Goal: Use online tool/utility: Utilize a website feature to perform a specific function

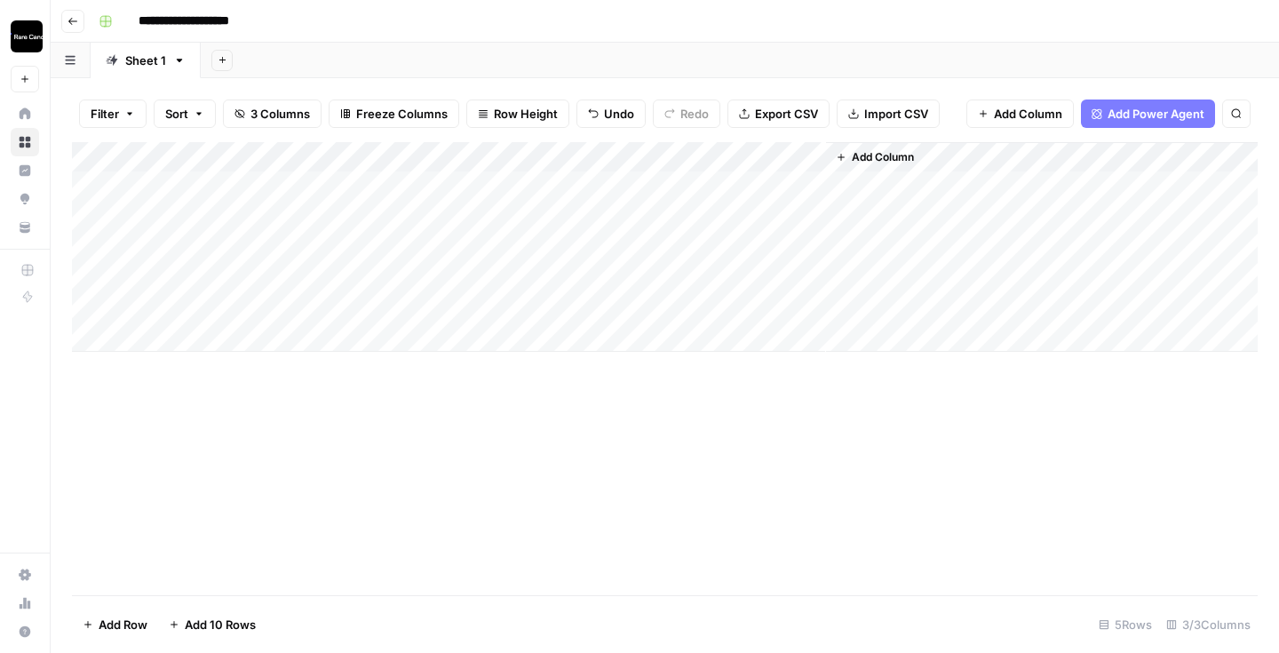
click at [738, 179] on div "Add Column" at bounding box center [665, 247] width 1186 height 210
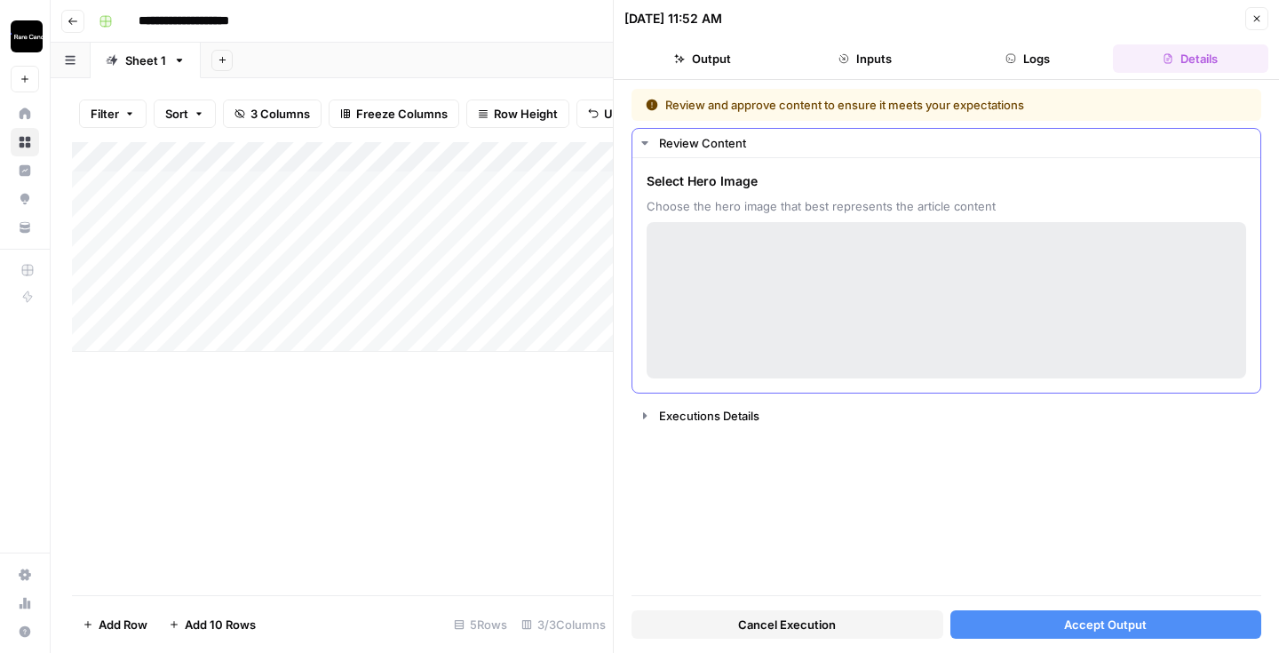
click at [865, 311] on div at bounding box center [947, 300] width 600 height 156
click at [756, 105] on div "Review and approve content to ensure it meets your expectations" at bounding box center [891, 105] width 490 height 18
click at [717, 282] on div at bounding box center [947, 300] width 600 height 156
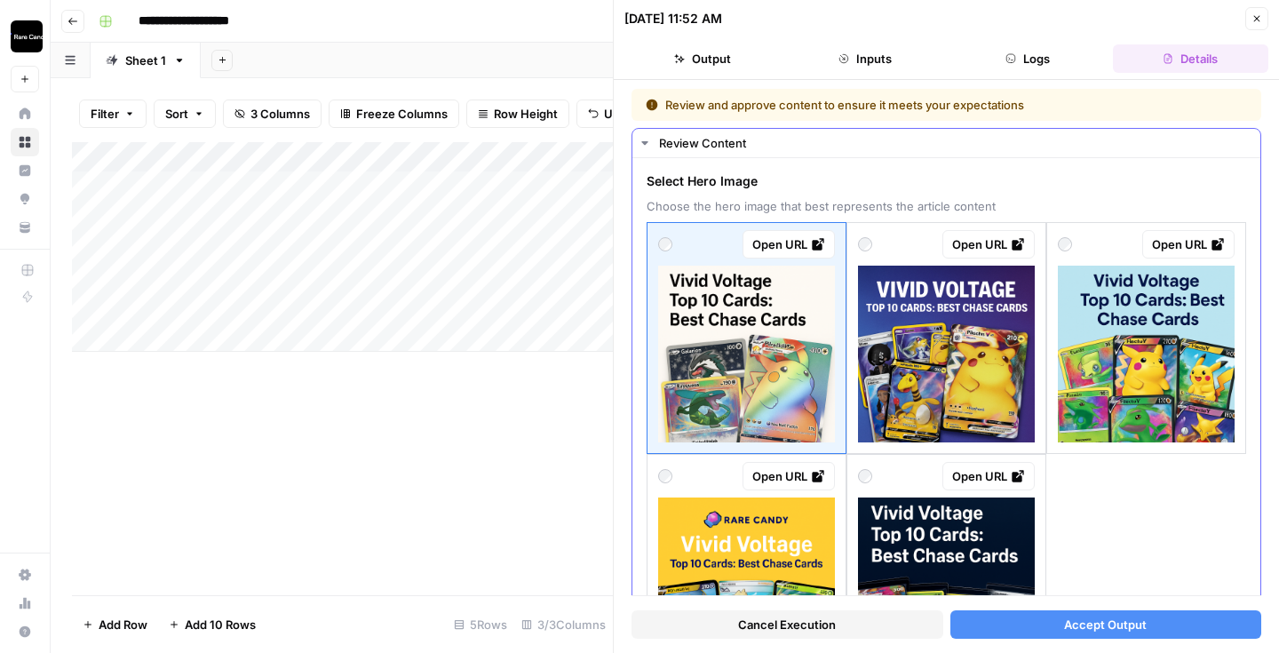
click at [715, 417] on img at bounding box center [746, 354] width 177 height 177
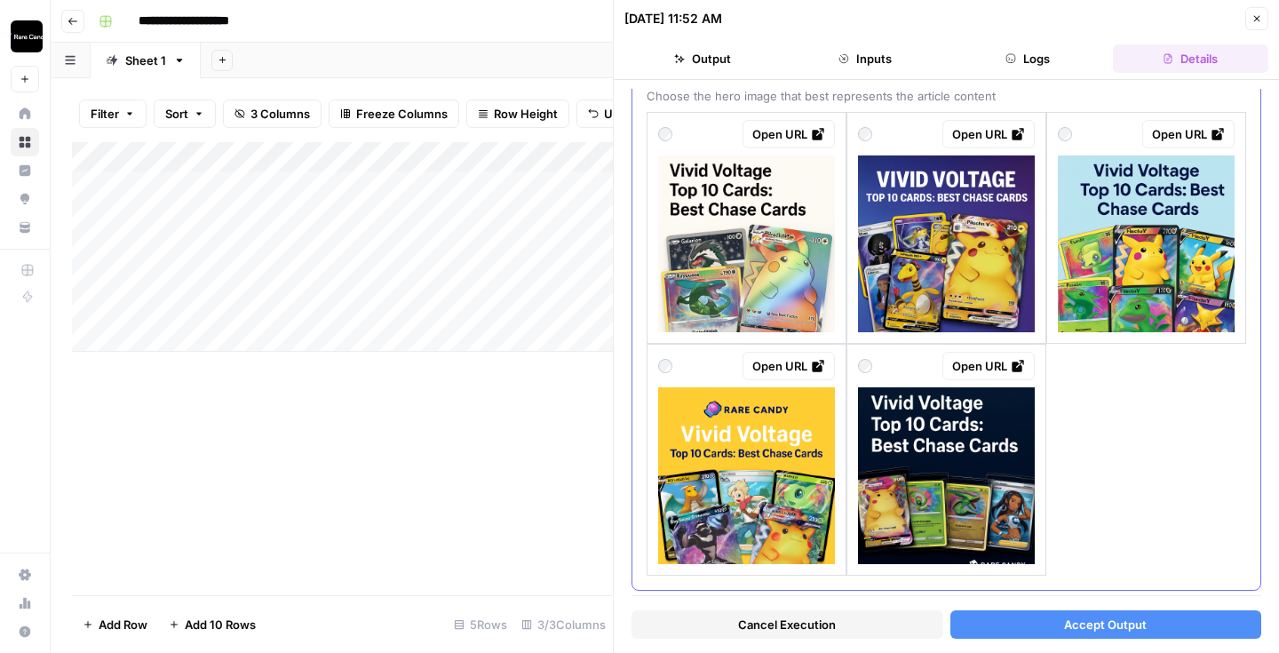
scroll to position [72, 0]
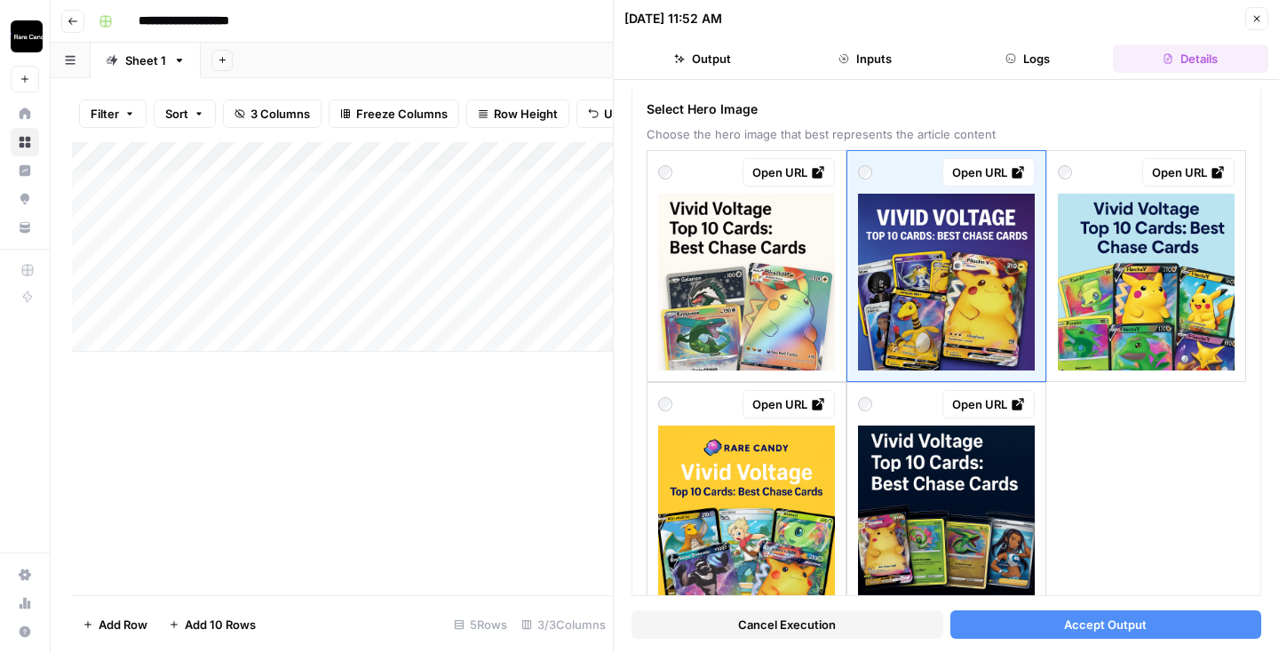
click at [999, 620] on button "Accept Output" at bounding box center [1106, 624] width 312 height 28
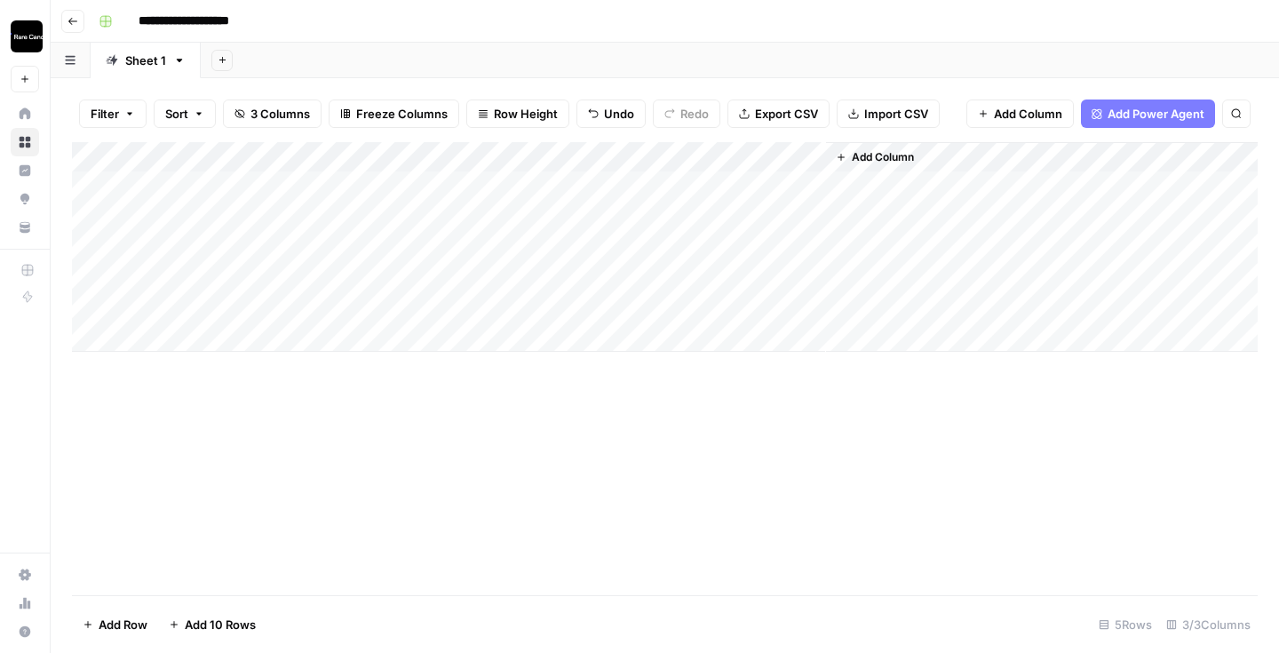
click at [715, 183] on div "Add Column" at bounding box center [665, 247] width 1186 height 210
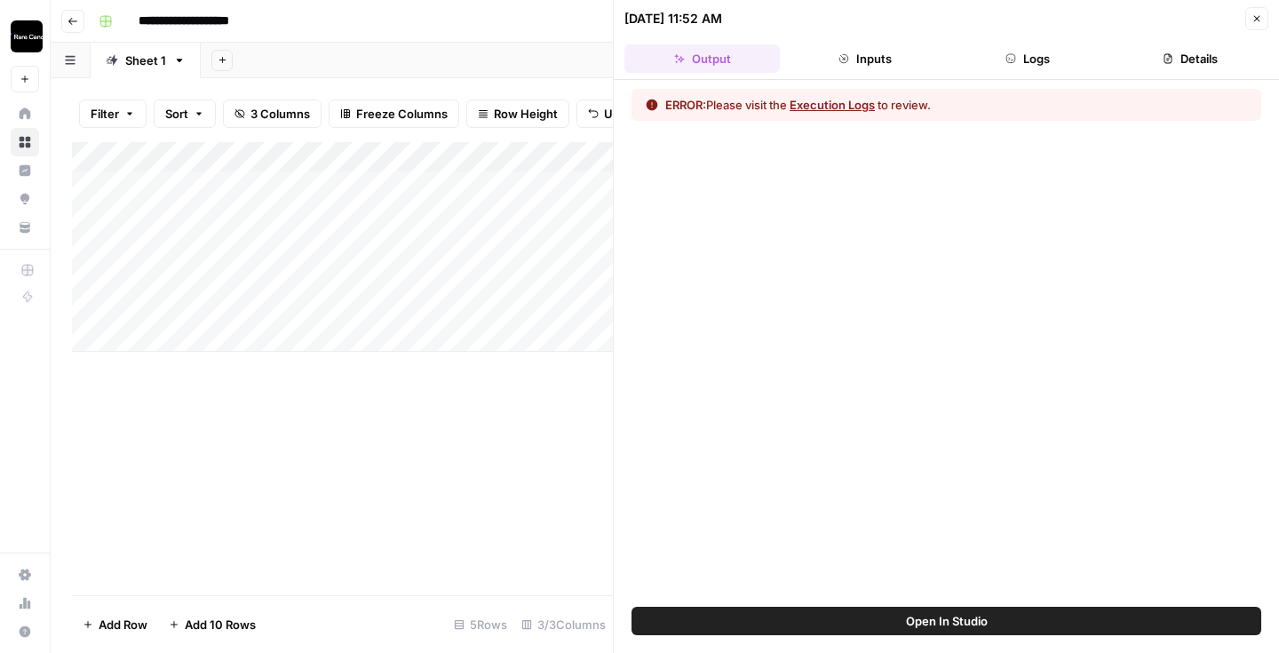
click at [850, 101] on button "Execution Logs" at bounding box center [832, 105] width 85 height 18
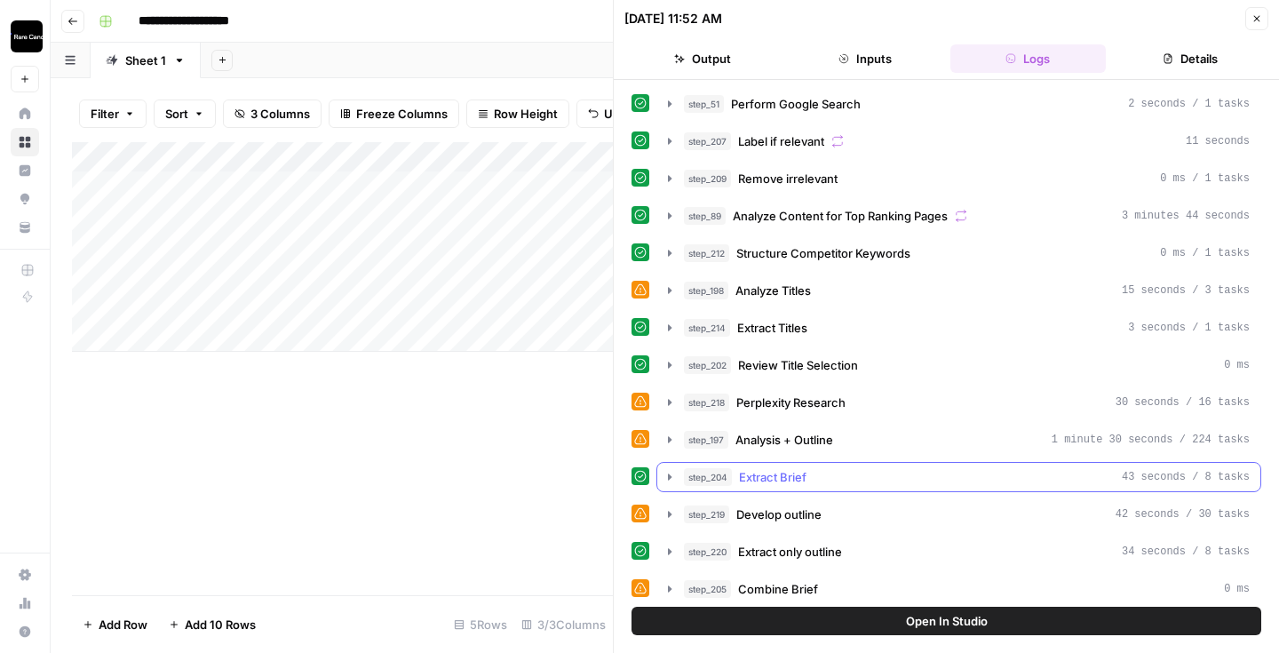
scroll to position [305, 0]
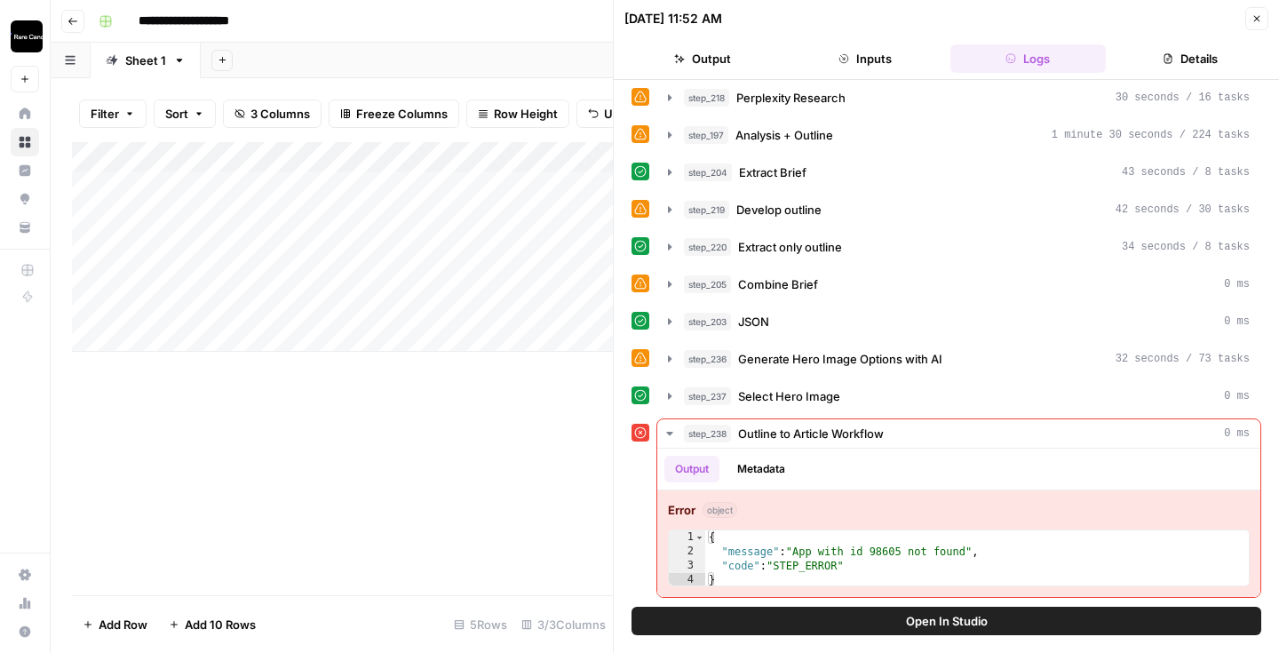
click at [855, 624] on button "Open In Studio" at bounding box center [947, 621] width 630 height 28
click at [673, 431] on icon "button" at bounding box center [670, 433] width 14 height 14
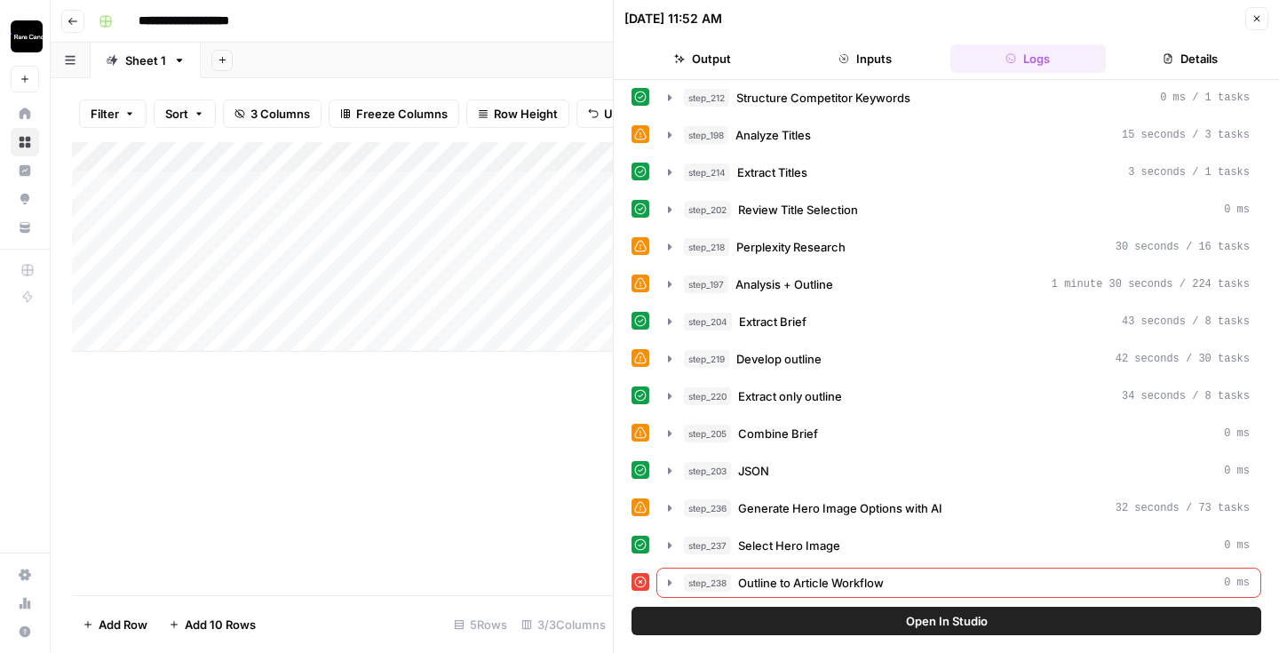
click at [505, 350] on div "Add Column" at bounding box center [342, 247] width 541 height 210
click at [505, 385] on div "Add Column" at bounding box center [342, 368] width 541 height 453
click at [504, 438] on div "Add Column" at bounding box center [342, 368] width 541 height 453
click at [1256, 17] on icon "button" at bounding box center [1257, 19] width 6 height 6
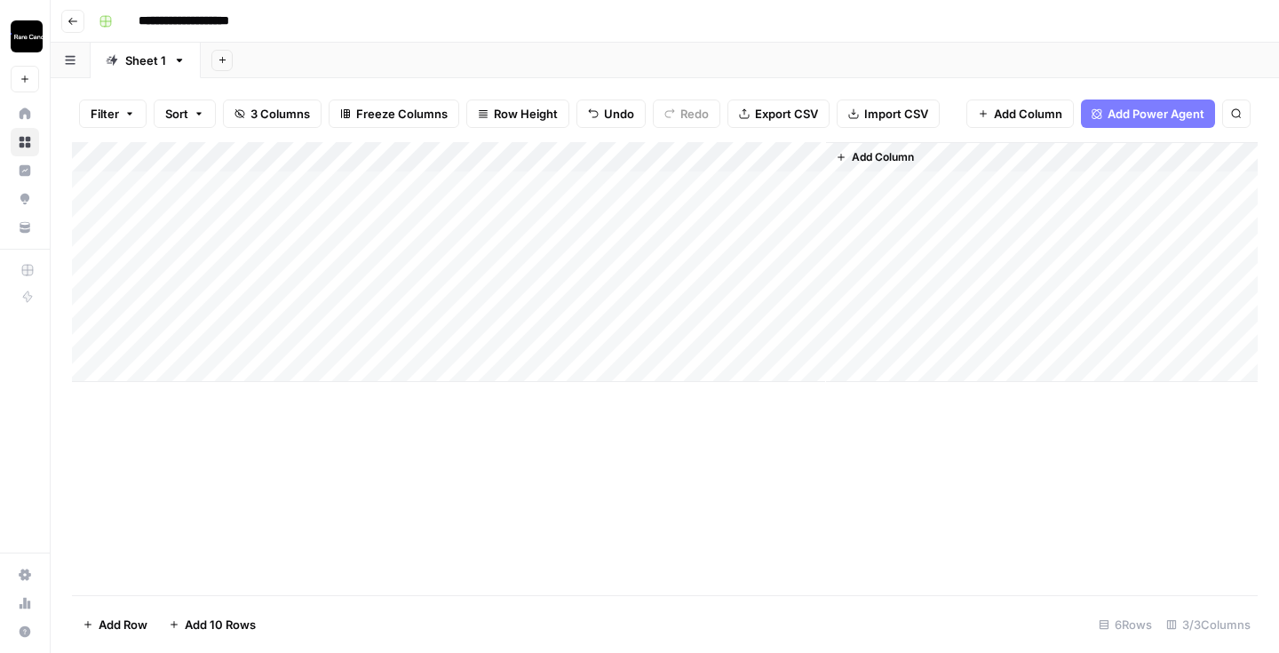
click at [732, 192] on div "Add Column" at bounding box center [665, 262] width 1186 height 240
click at [810, 184] on div "Add Column" at bounding box center [665, 262] width 1186 height 240
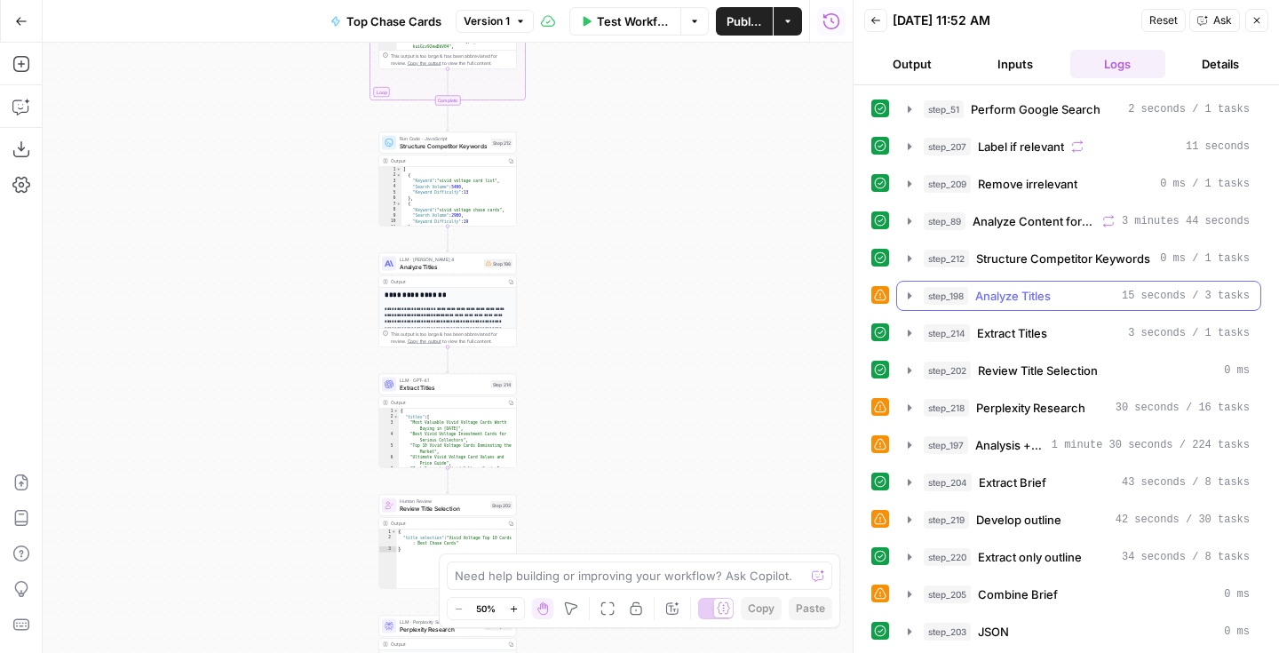
scroll to position [269, 0]
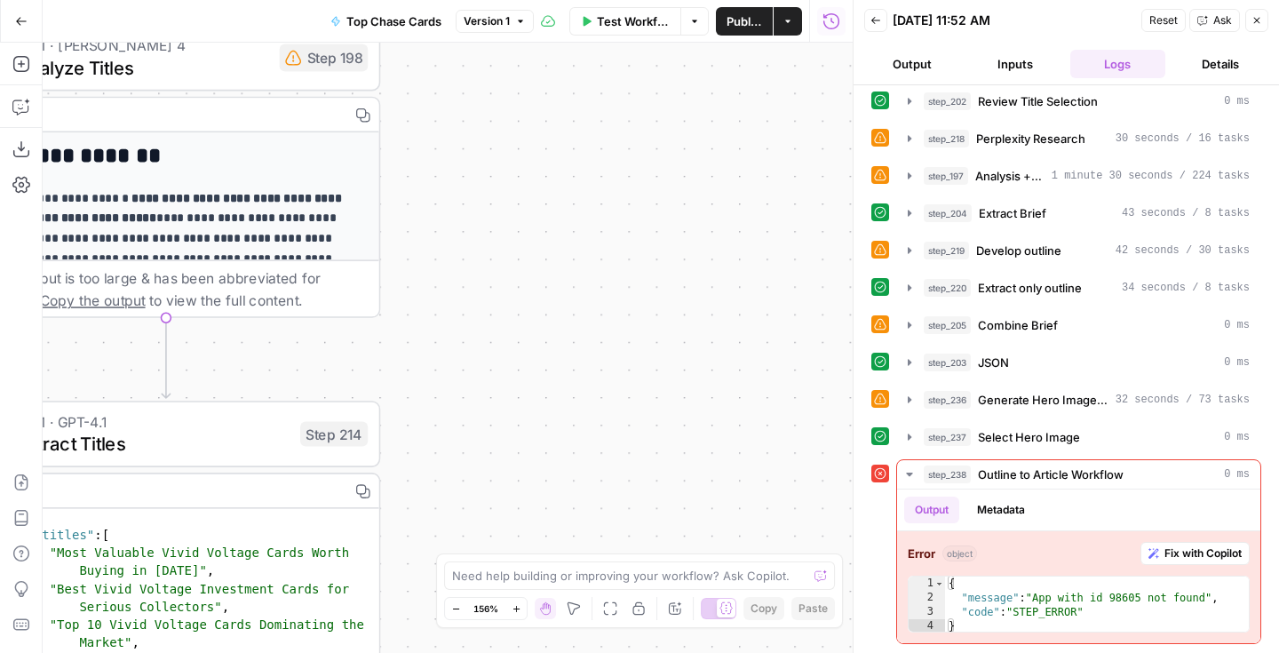
drag, startPoint x: 495, startPoint y: 326, endPoint x: 744, endPoint y: 212, distance: 274.3
click at [744, 212] on div "Workflow Set Inputs Inputs Google Search Perform Google Search Step 51 Output C…" at bounding box center [448, 348] width 810 height 610
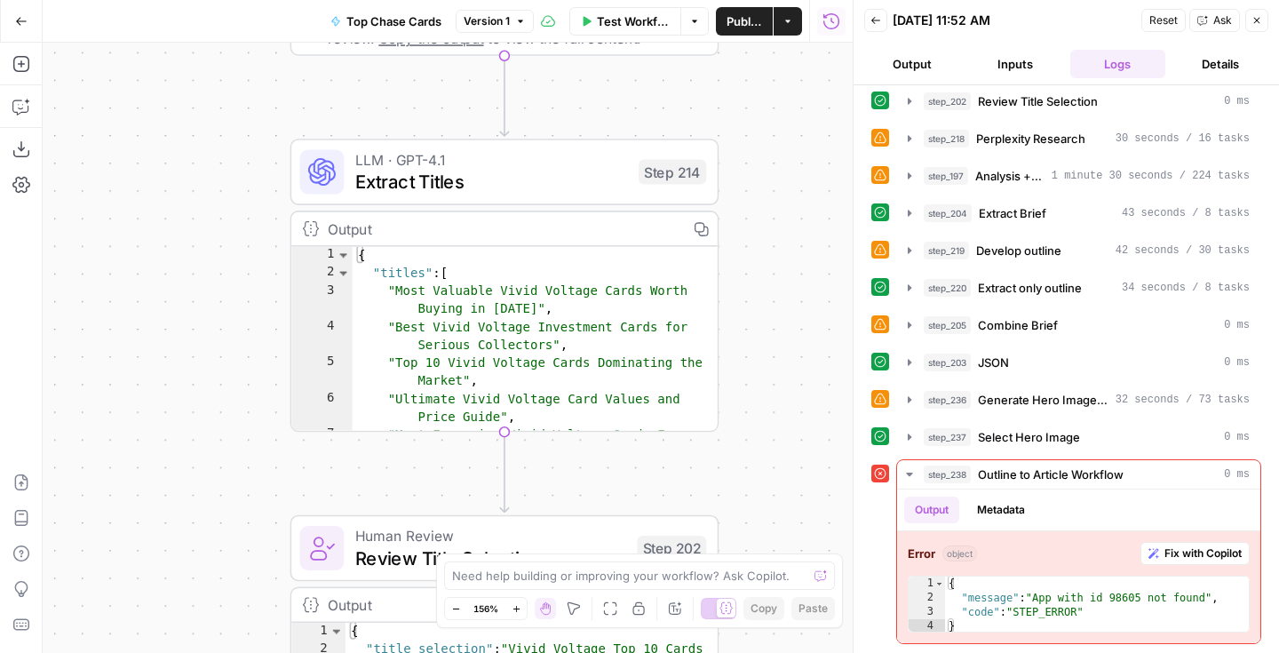
drag, startPoint x: 639, startPoint y: 288, endPoint x: 727, endPoint y: 138, distance: 174.0
click at [727, 138] on div "Workflow Set Inputs Inputs Google Search Perform Google Search Step 51 Output C…" at bounding box center [448, 348] width 810 height 610
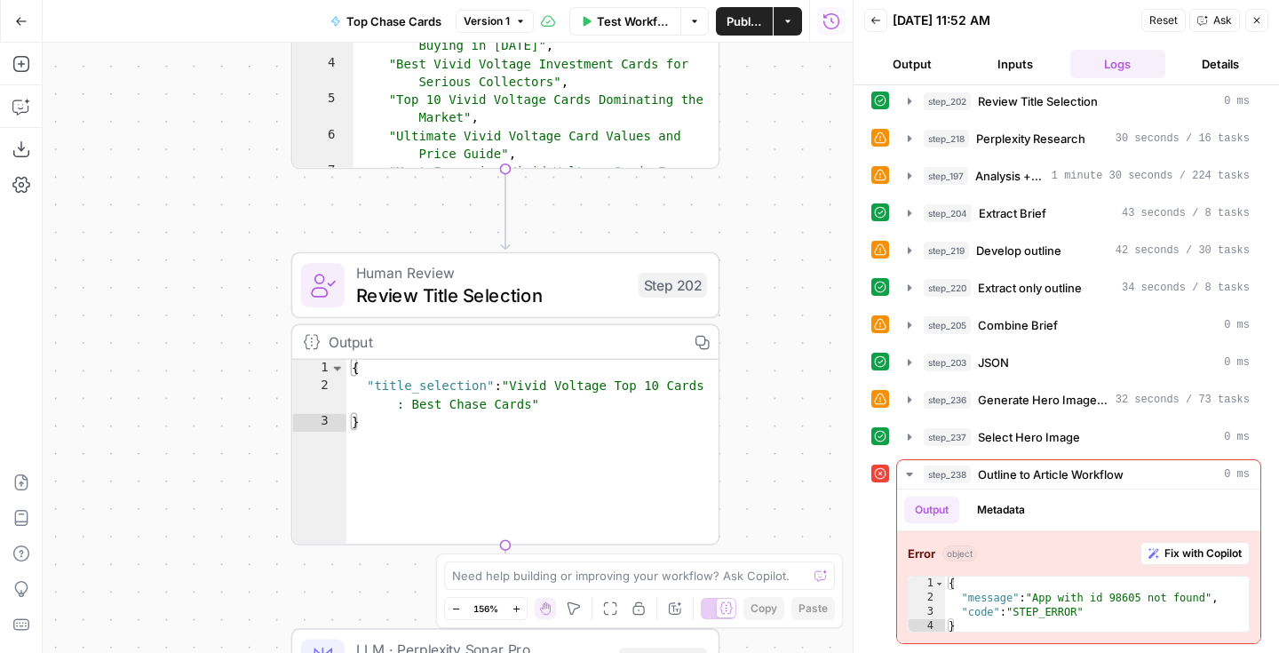
drag, startPoint x: 718, startPoint y: 330, endPoint x: 719, endPoint y: 68, distance: 262.0
click at [719, 68] on div "Workflow Set Inputs Inputs Google Search Perform Google Search Step 51 Output C…" at bounding box center [448, 348] width 810 height 610
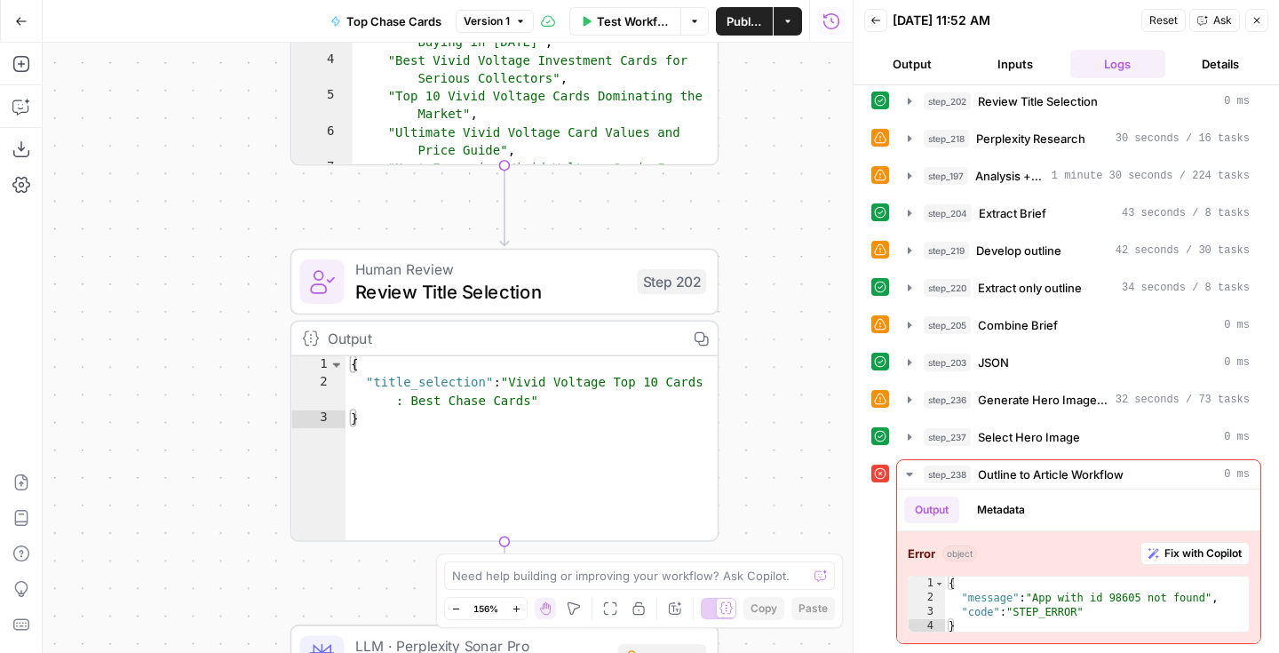
drag, startPoint x: 735, startPoint y: 303, endPoint x: 735, endPoint y: -28, distance: 330.4
click at [735, 0] on html "Rare Candy New Home Browse Insights Opportunities Your Data Recent Grids Top Ch…" at bounding box center [639, 326] width 1279 height 653
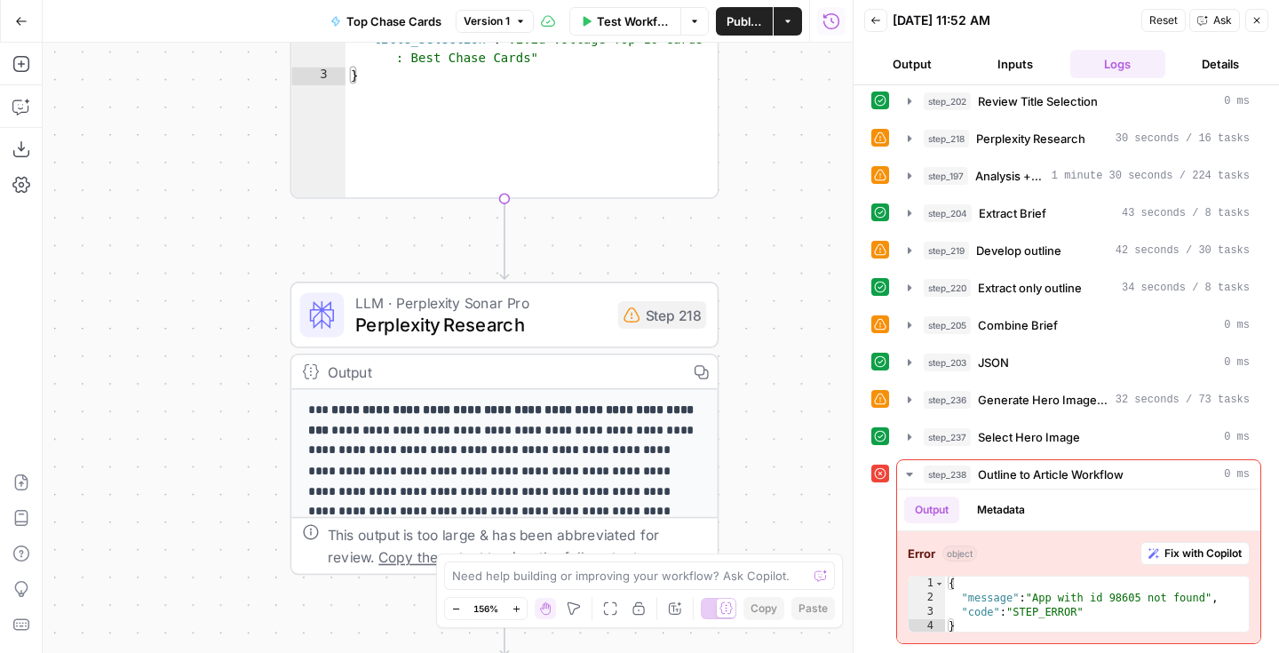
drag, startPoint x: 741, startPoint y: 292, endPoint x: 742, endPoint y: -17, distance: 309.1
click at [742, 0] on html "Rare Candy New Home Browse Insights Opportunities Your Data Recent Grids Top Ch…" at bounding box center [639, 326] width 1279 height 653
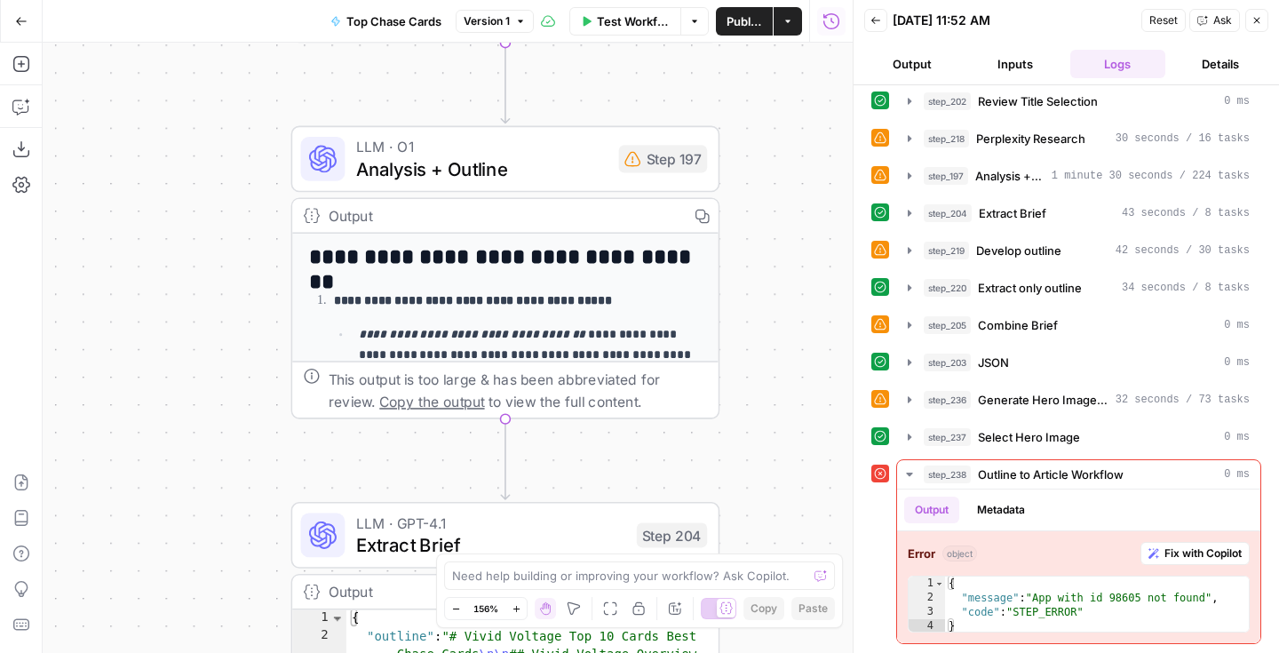
drag, startPoint x: 740, startPoint y: 298, endPoint x: 740, endPoint y: 22, distance: 275.3
click at [740, 22] on div "Go Back Top Chase Cards Version 1 Test Workflow Options Publish Actions Run His…" at bounding box center [426, 326] width 853 height 653
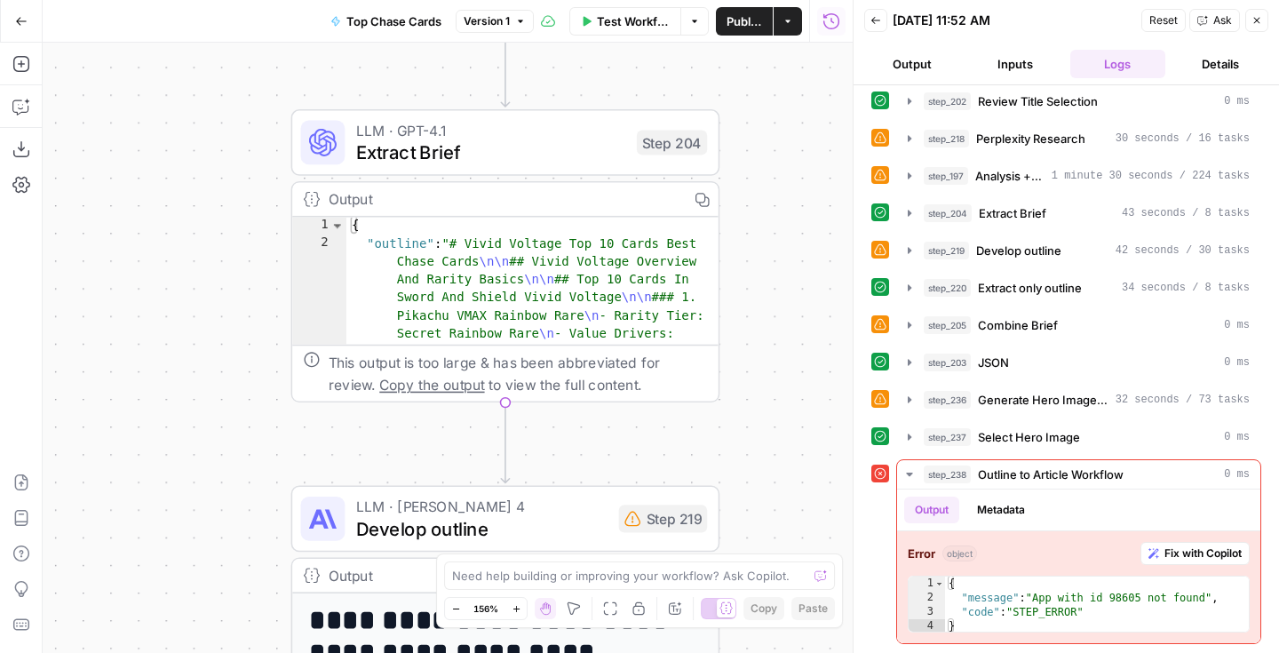
drag, startPoint x: 784, startPoint y: 310, endPoint x: 784, endPoint y: -53, distance: 363.3
click at [784, 0] on html "Rare Candy New Home Browse Insights Opportunities Your Data Recent Grids Top Ch…" at bounding box center [639, 326] width 1279 height 653
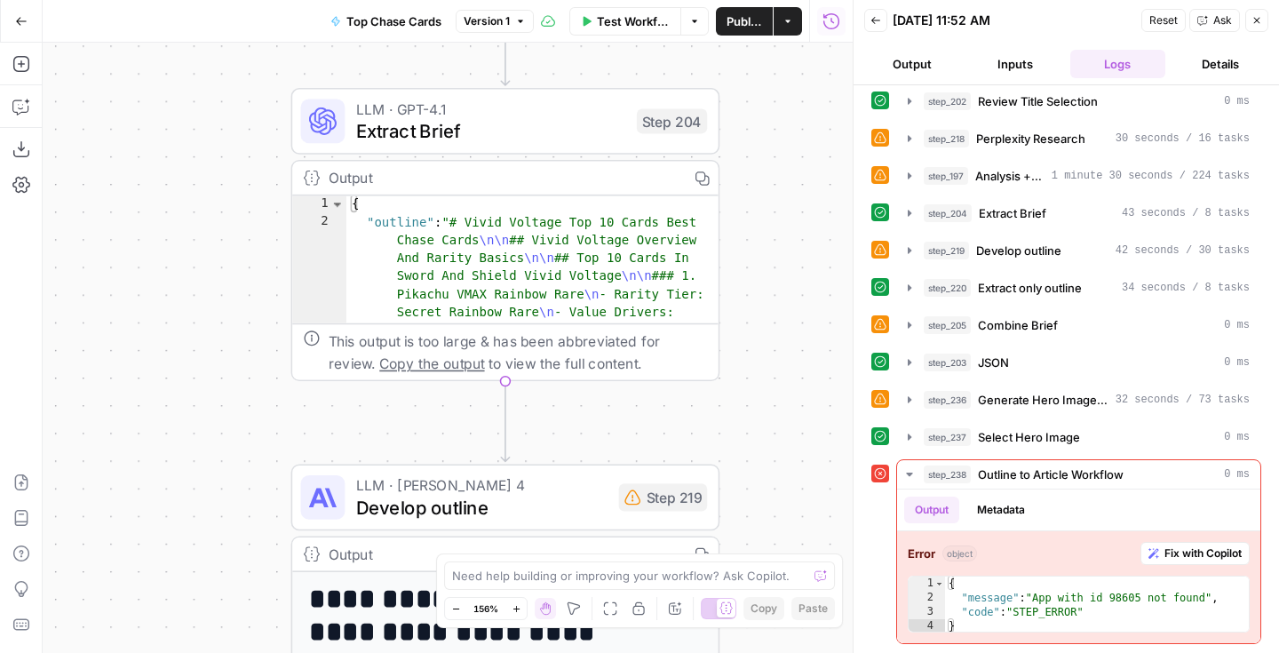
drag, startPoint x: 779, startPoint y: 157, endPoint x: 779, endPoint y: -60, distance: 216.7
click at [779, 0] on html "Rare Candy New Home Browse Insights Opportunities Your Data Recent Grids Top Ch…" at bounding box center [639, 326] width 1279 height 653
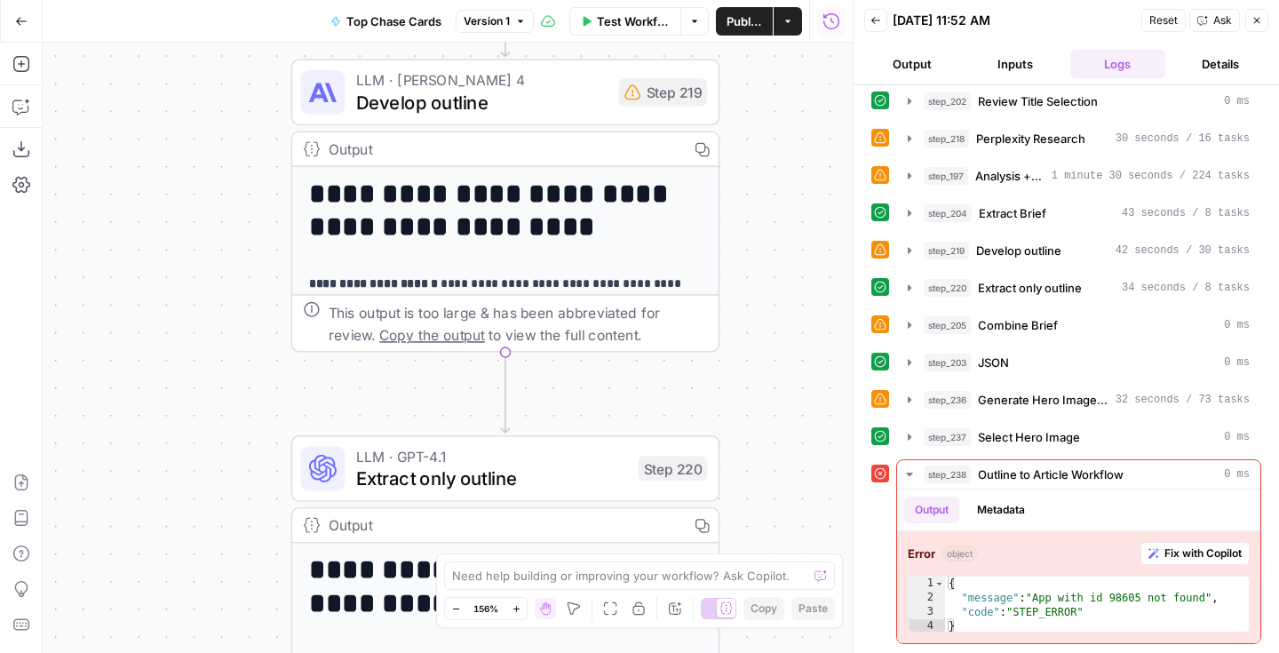
drag, startPoint x: 767, startPoint y: 230, endPoint x: 767, endPoint y: 30, distance: 199.8
click at [767, 30] on div "Go Back Top Chase Cards Version 1 Test Workflow Options Publish Actions Run His…" at bounding box center [426, 326] width 853 height 653
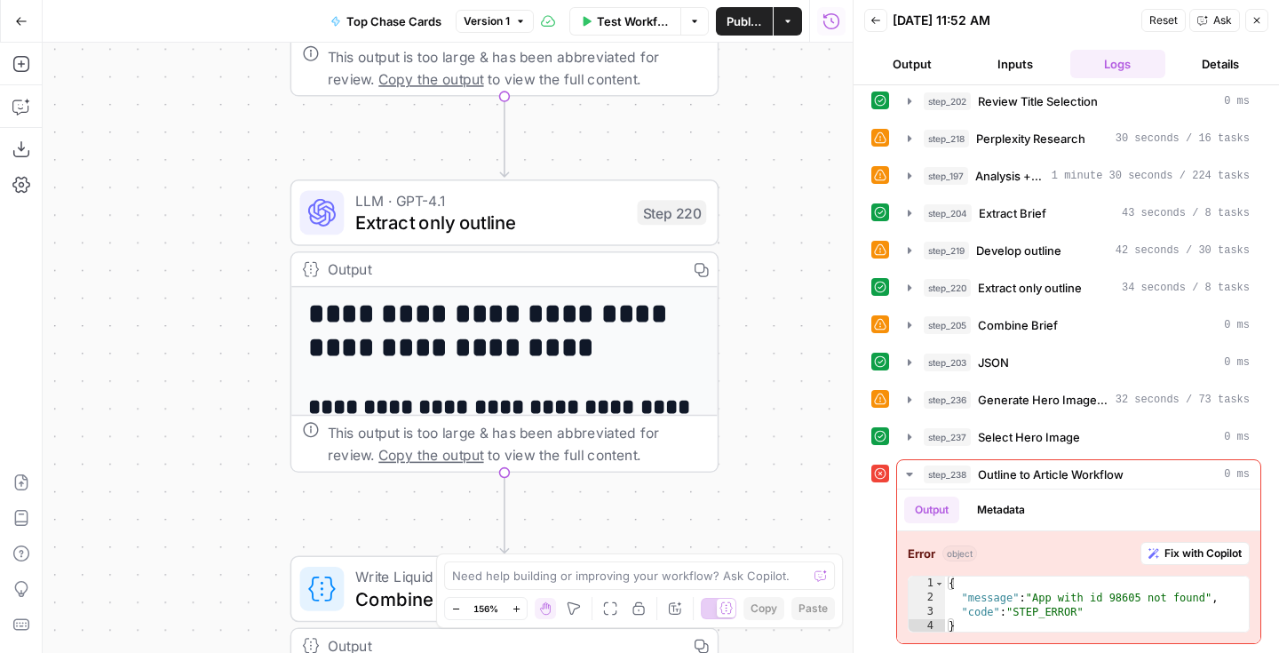
drag, startPoint x: 785, startPoint y: 301, endPoint x: 784, endPoint y: 28, distance: 273.6
click at [784, 28] on div "Go Back Top Chase Cards Version 1 Test Workflow Options Publish Actions Run His…" at bounding box center [426, 326] width 853 height 653
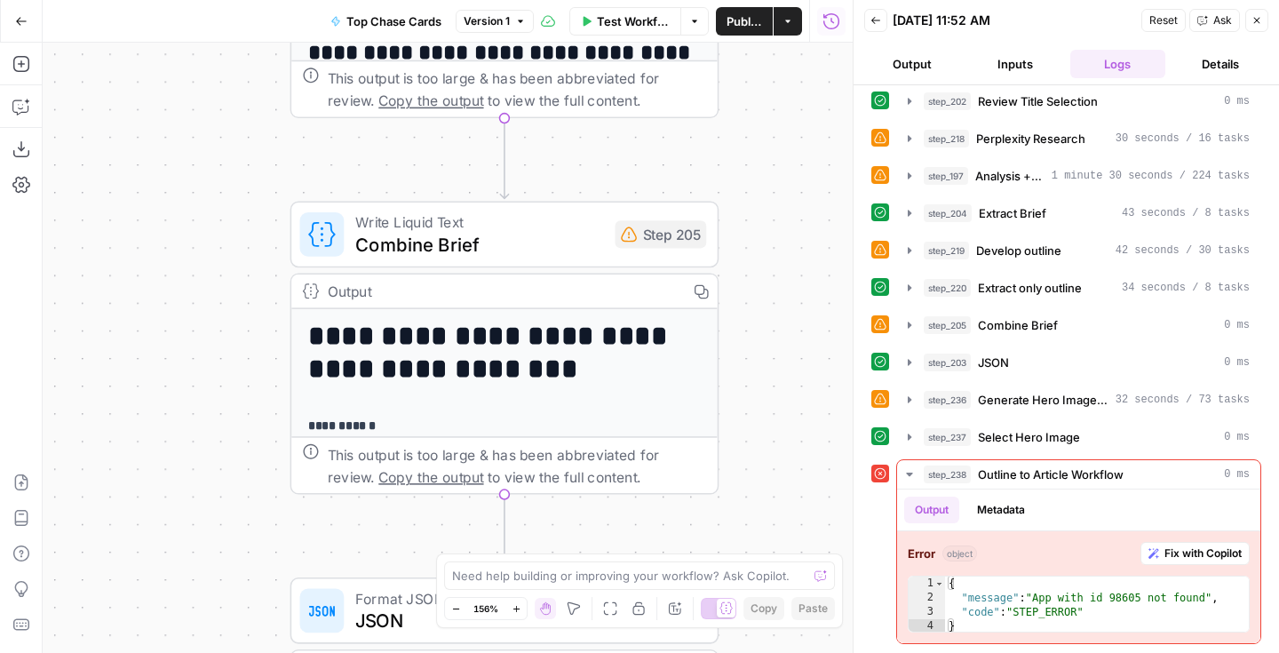
drag, startPoint x: 784, startPoint y: 291, endPoint x: 784, endPoint y: -64, distance: 355.3
click at [784, 0] on html "Rare Candy New Home Browse Insights Opportunities Your Data Recent Grids Top Ch…" at bounding box center [639, 326] width 1279 height 653
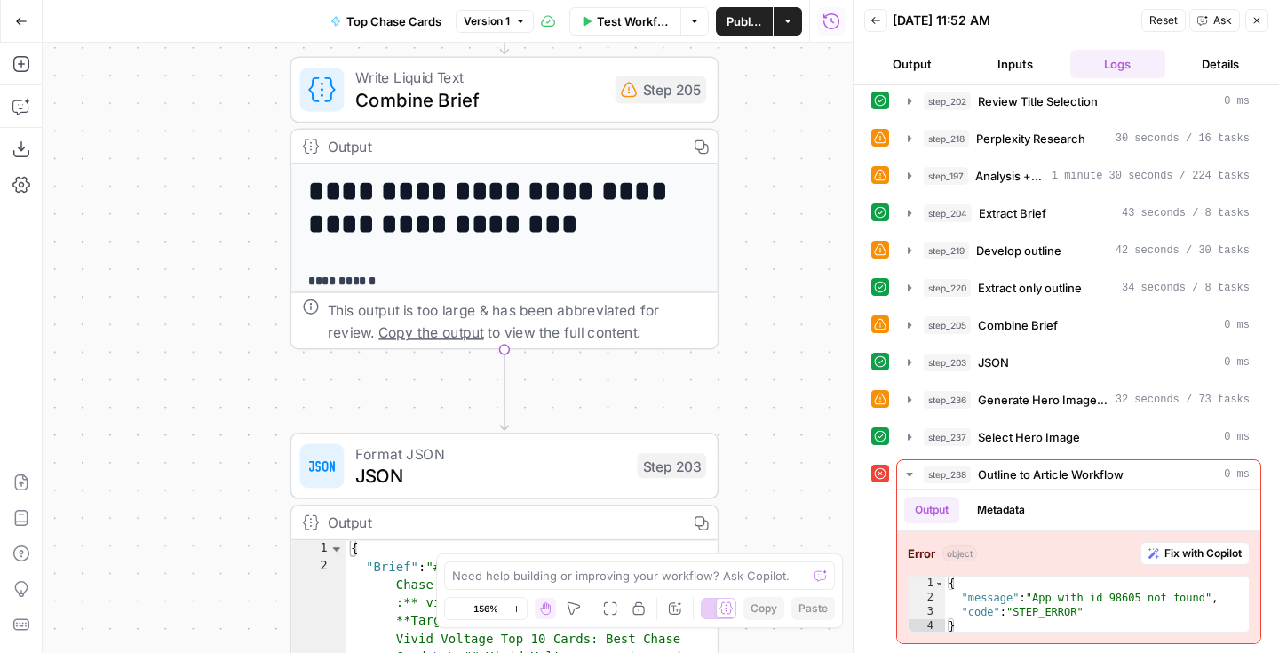
drag, startPoint x: 770, startPoint y: 179, endPoint x: 769, endPoint y: -83, distance: 262.0
click at [769, 0] on html "Rare Candy New Home Browse Insights Opportunities Your Data Recent Grids Top Ch…" at bounding box center [639, 326] width 1279 height 653
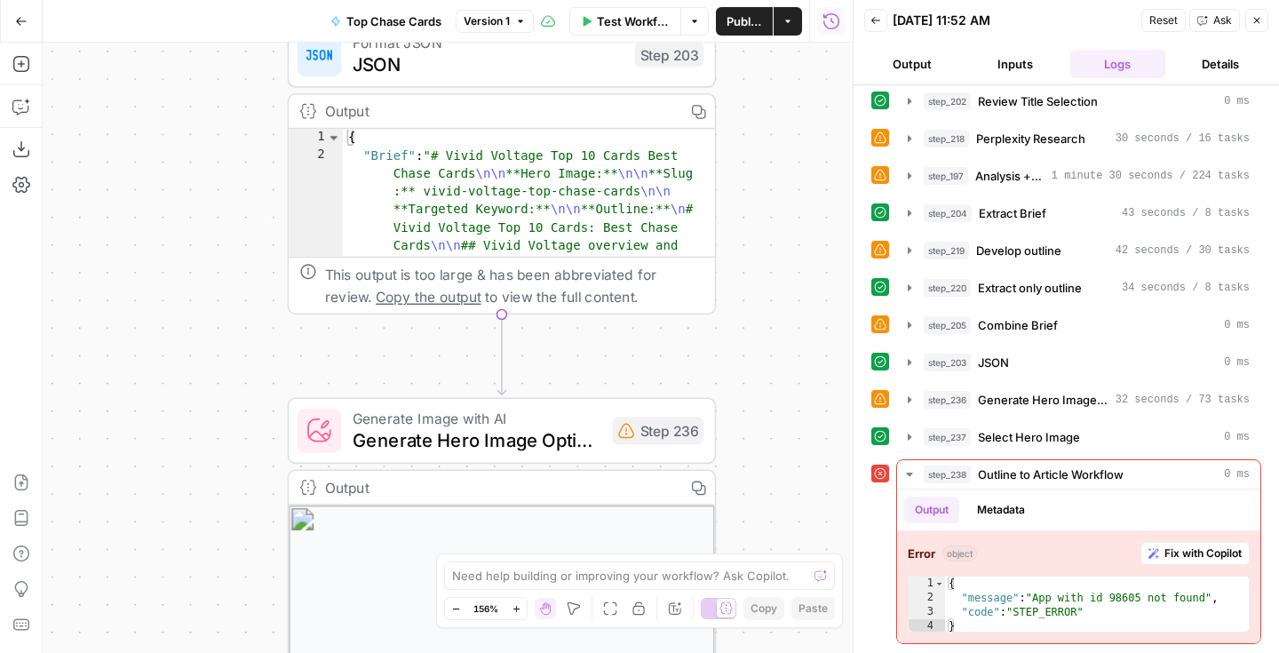
drag, startPoint x: 741, startPoint y: 324, endPoint x: 740, endPoint y: 51, distance: 273.6
click at [740, 51] on div "Workflow Set Inputs Inputs Google Search Perform Google Search Step 51 Output C…" at bounding box center [448, 348] width 810 height 610
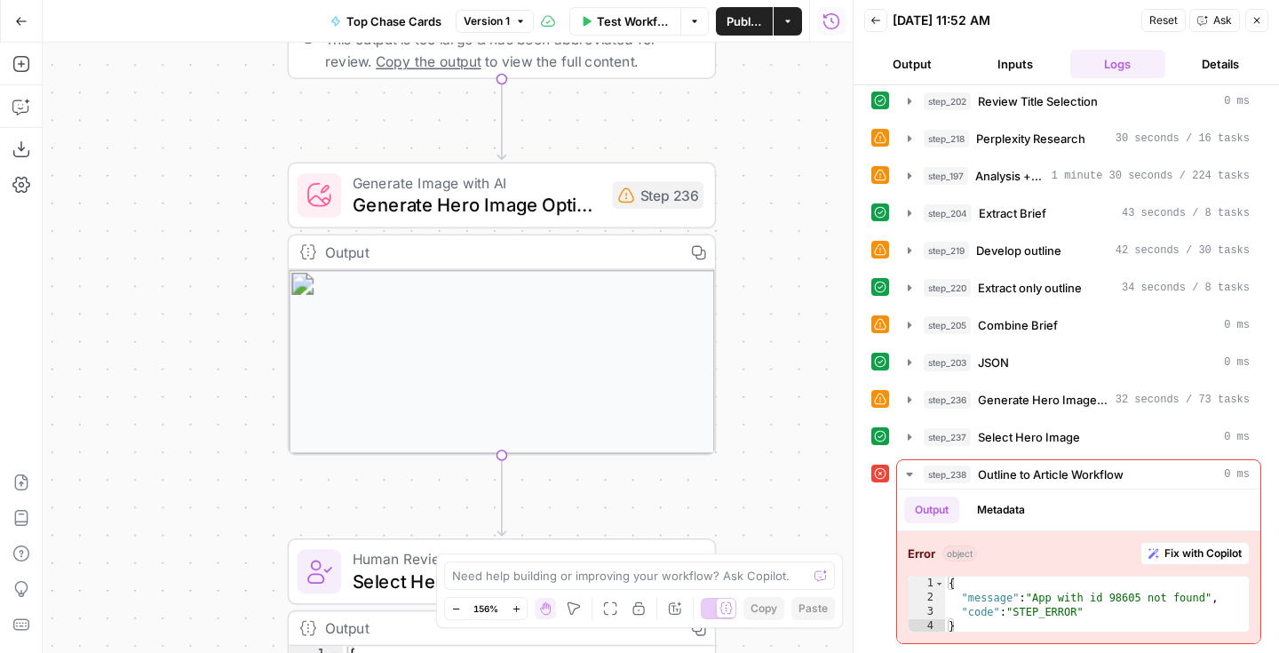
drag, startPoint x: 755, startPoint y: 136, endPoint x: 754, endPoint y: -99, distance: 235.4
click at [754, 0] on html "Rare Candy New Home Browse Insights Opportunities Your Data Recent Grids Top Ch…" at bounding box center [639, 326] width 1279 height 653
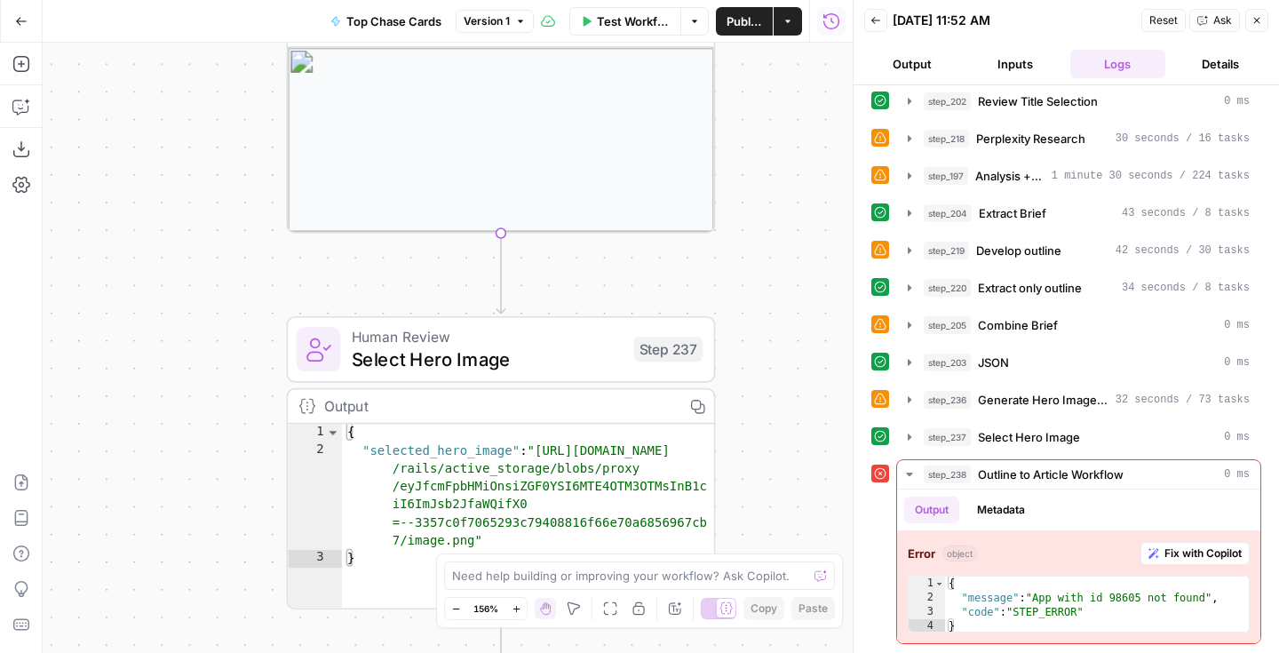
drag, startPoint x: 763, startPoint y: 214, endPoint x: 764, endPoint y: -11, distance: 224.7
click at [764, 0] on html "Rare Candy New Home Browse Insights Opportunities Your Data Recent Grids Top Ch…" at bounding box center [639, 326] width 1279 height 653
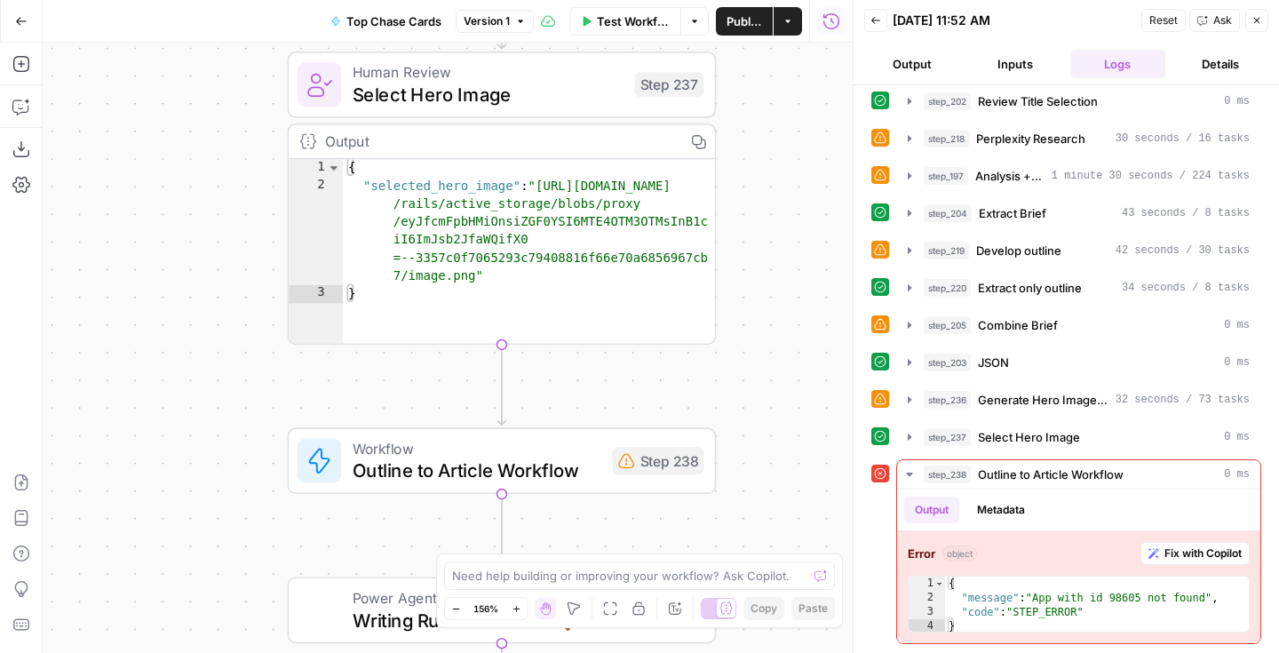
drag, startPoint x: 787, startPoint y: 177, endPoint x: 787, endPoint y: -94, distance: 270.9
click at [787, 0] on html "Rare Candy New Home Browse Insights Opportunities Your Data Recent Grids Top Ch…" at bounding box center [639, 326] width 1279 height 653
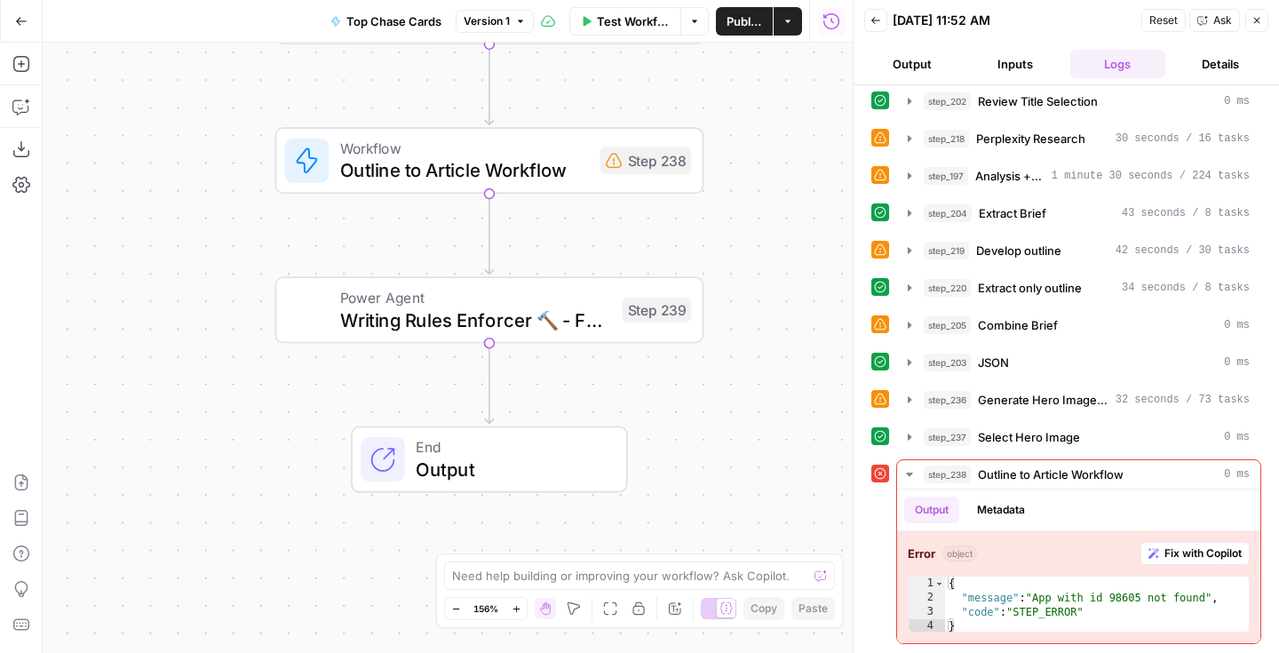
drag, startPoint x: 783, startPoint y: 311, endPoint x: 772, endPoint y: 20, distance: 290.7
click at [772, 20] on div "Go Back Top Chase Cards Version 1 Test Workflow Options Publish Actions Run His…" at bounding box center [426, 326] width 853 height 653
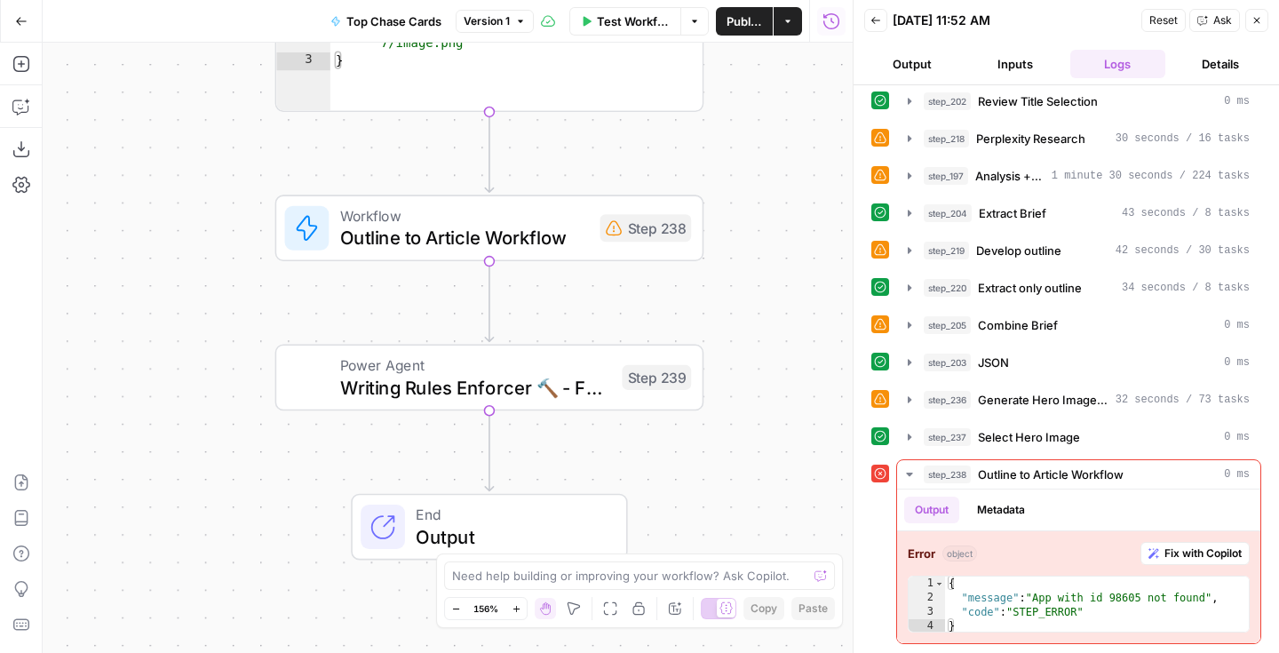
drag, startPoint x: 766, startPoint y: 142, endPoint x: 766, endPoint y: 215, distance: 72.8
click at [766, 215] on div "Workflow Set Inputs Inputs Google Search Perform Google Search Step 51 Output C…" at bounding box center [448, 348] width 810 height 610
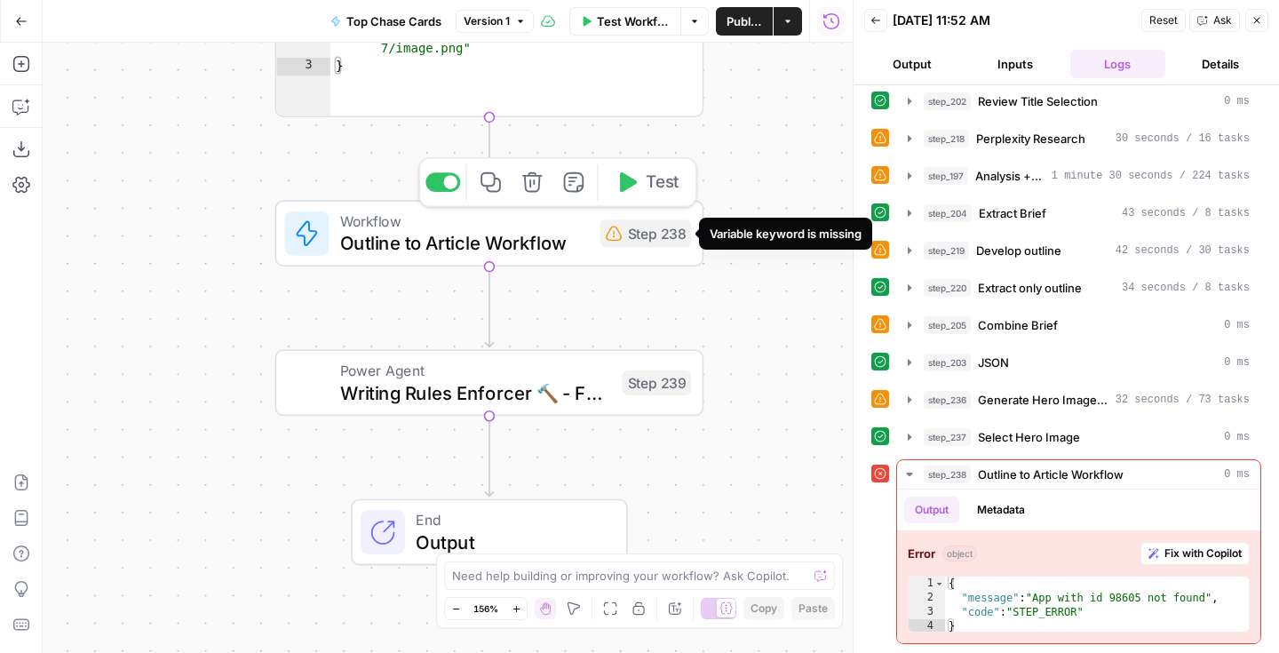
click at [657, 240] on div "Step 238" at bounding box center [645, 233] width 91 height 28
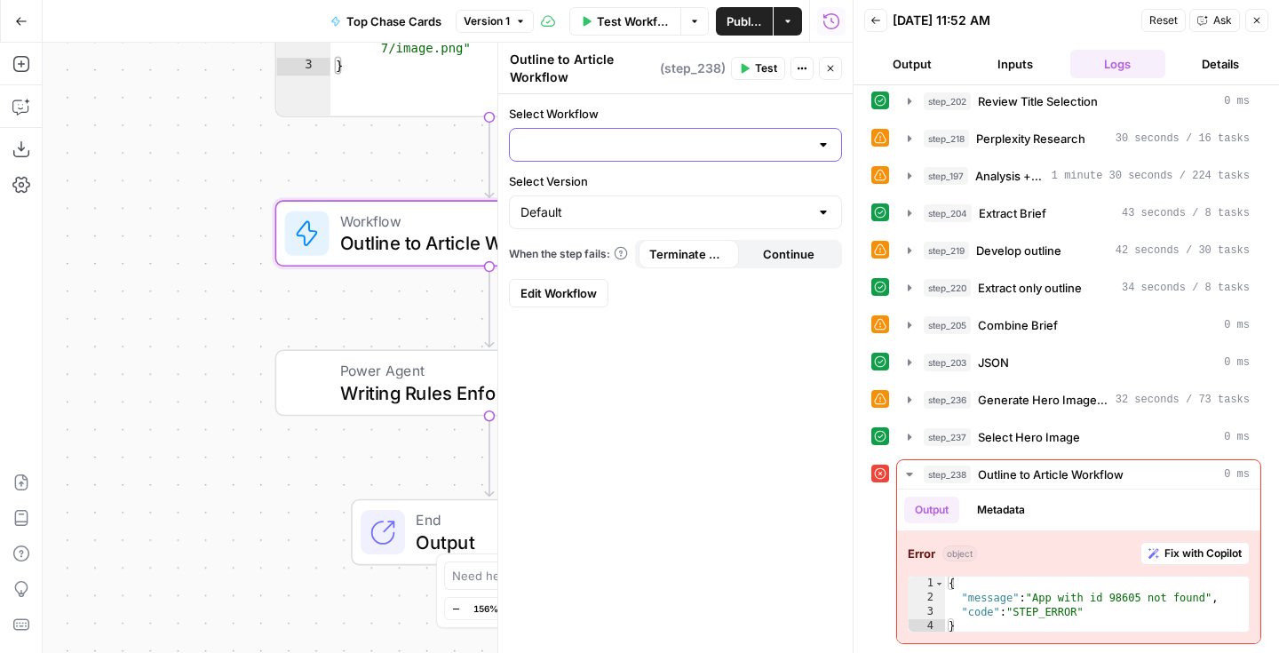
click at [671, 153] on input "Select Workflow" at bounding box center [664, 145] width 289 height 18
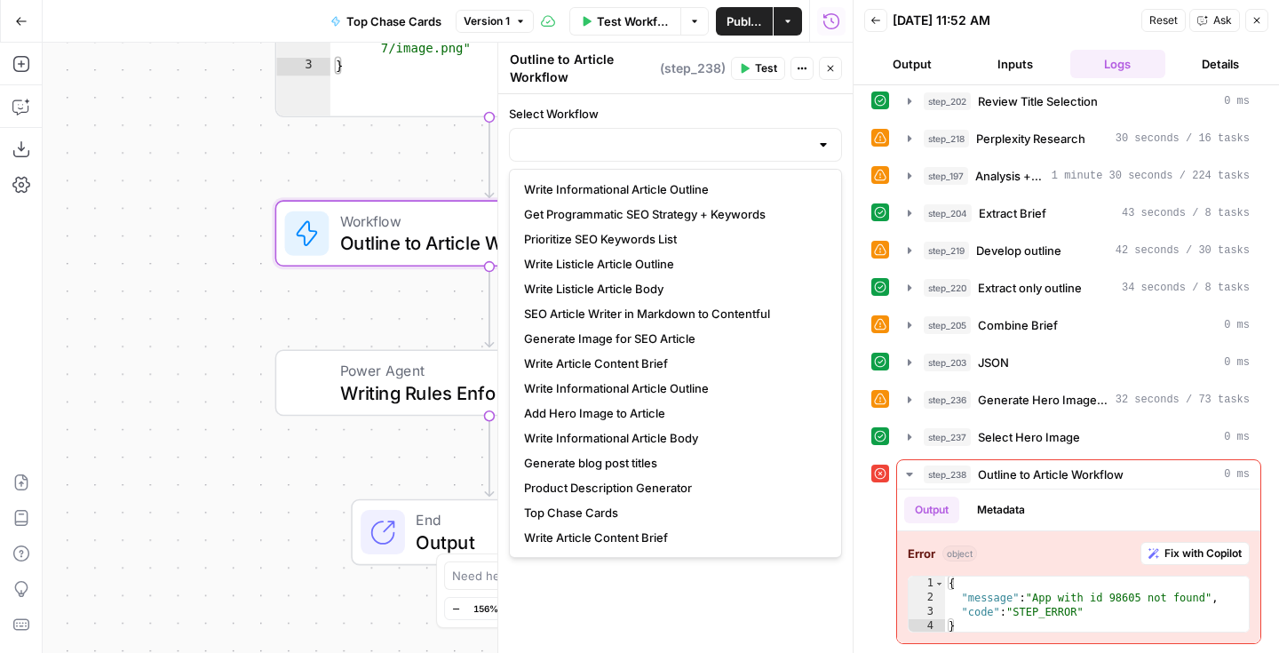
click at [221, 167] on div "Workflow Set Inputs Inputs Google Search Perform Google Search Step 51 Output C…" at bounding box center [448, 348] width 810 height 610
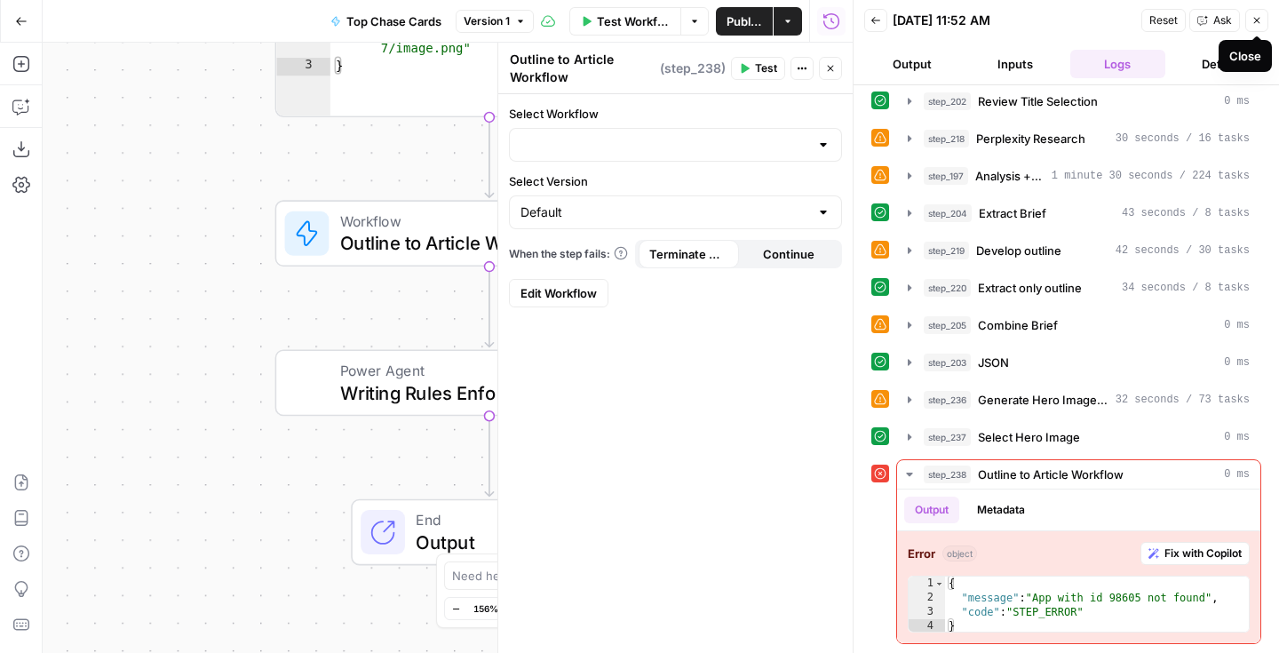
click at [1252, 26] on button "Close" at bounding box center [1256, 20] width 23 height 23
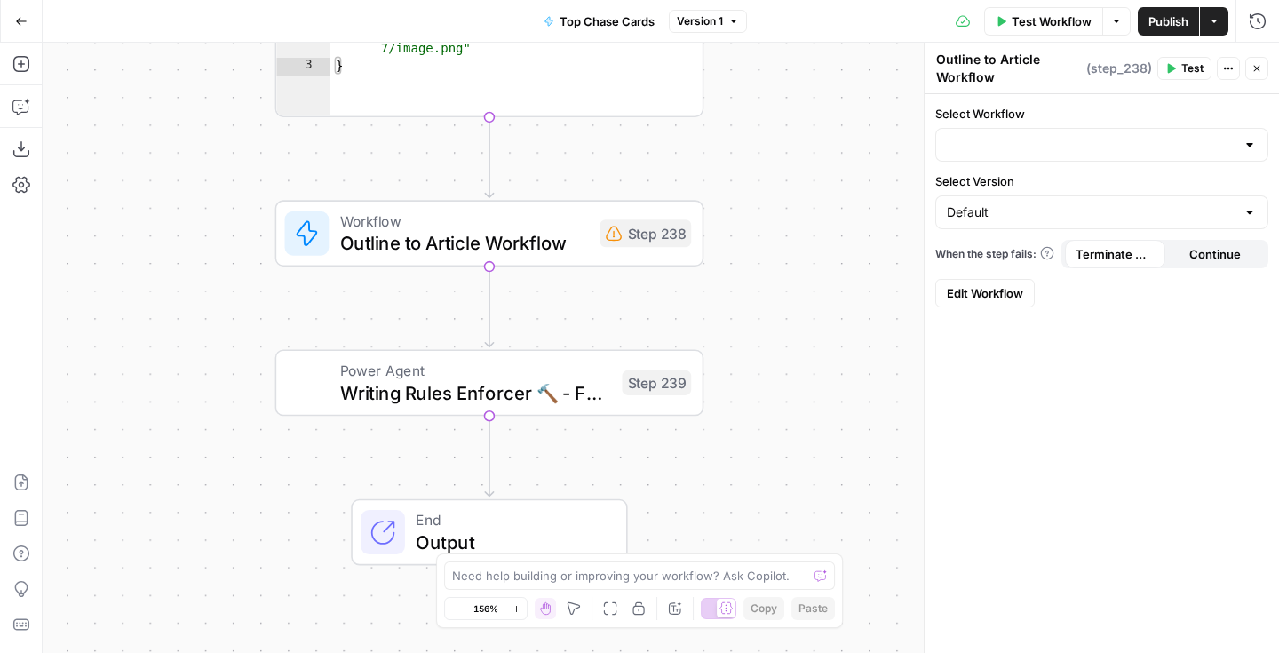
click at [658, 239] on div "Step 238" at bounding box center [645, 233] width 91 height 28
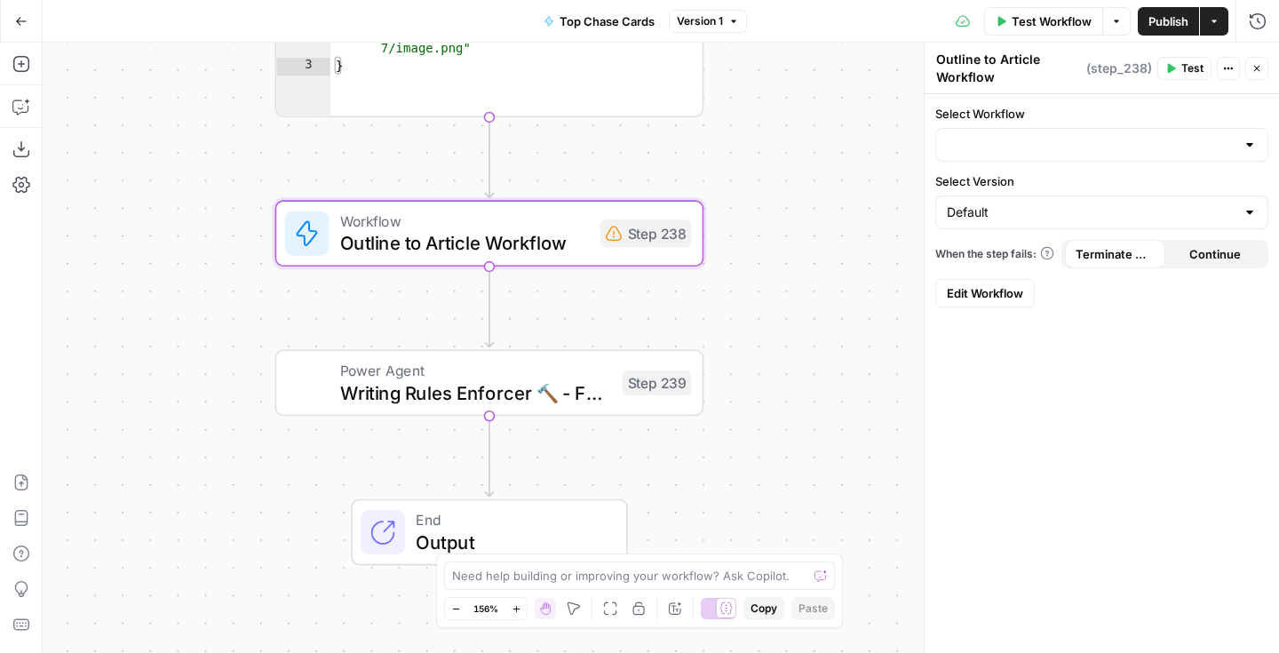
click at [992, 154] on div at bounding box center [1101, 145] width 333 height 34
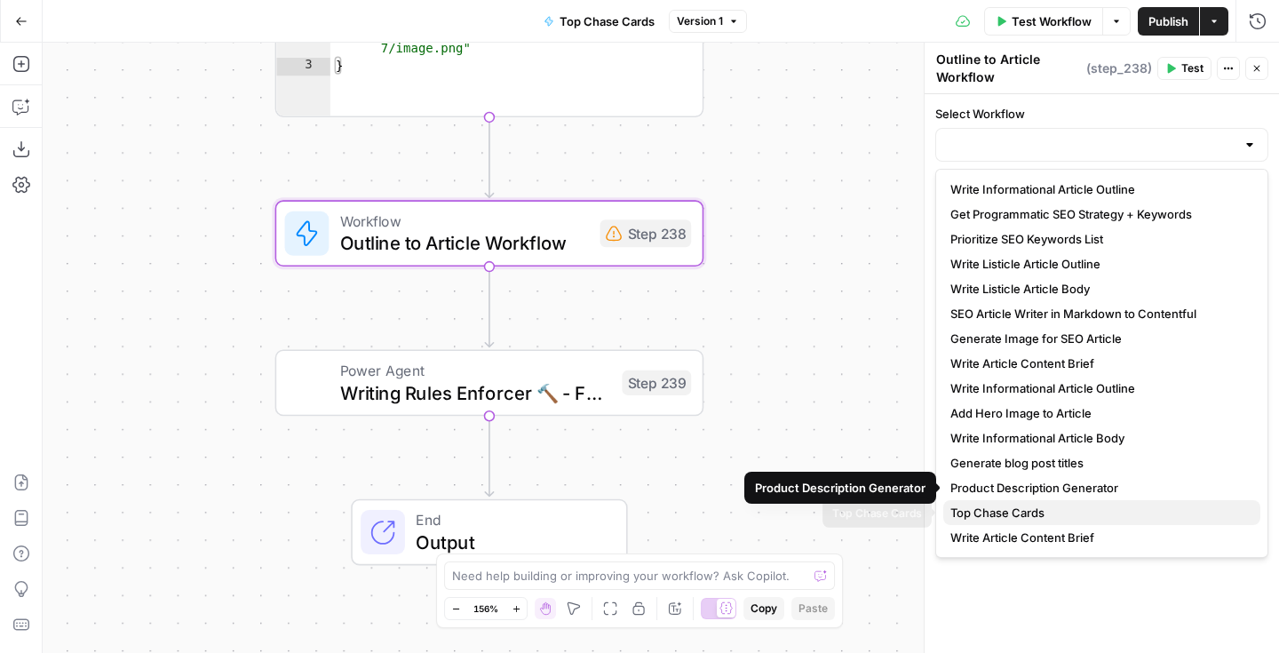
click at [987, 504] on span "Top Chase Cards" at bounding box center [1098, 513] width 296 height 18
type input "Top Chase Cards"
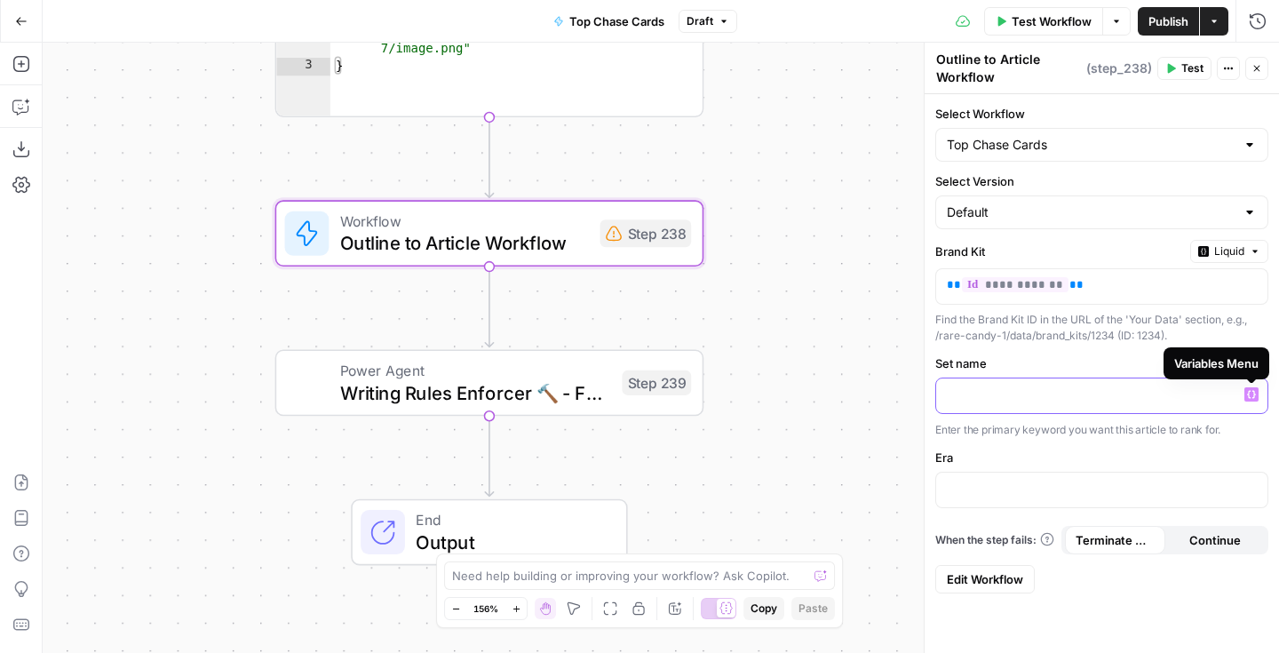
click at [1253, 393] on icon "button" at bounding box center [1251, 394] width 9 height 8
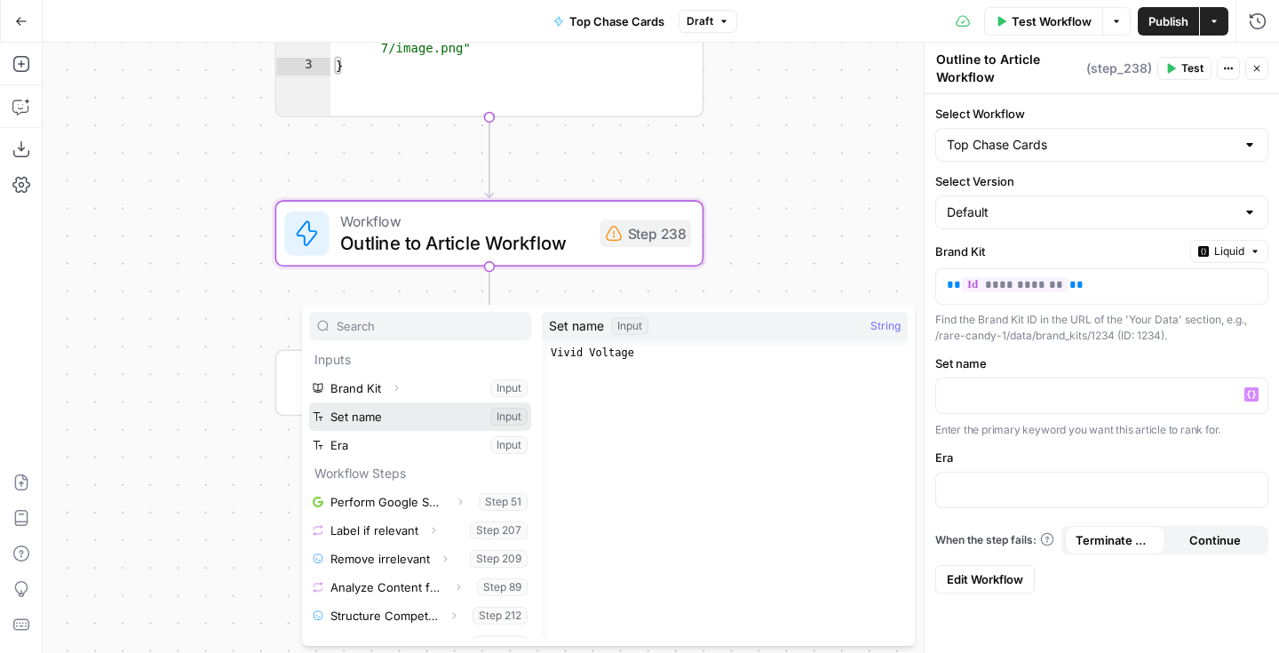
click at [503, 414] on button "Select variable Set name" at bounding box center [420, 416] width 222 height 28
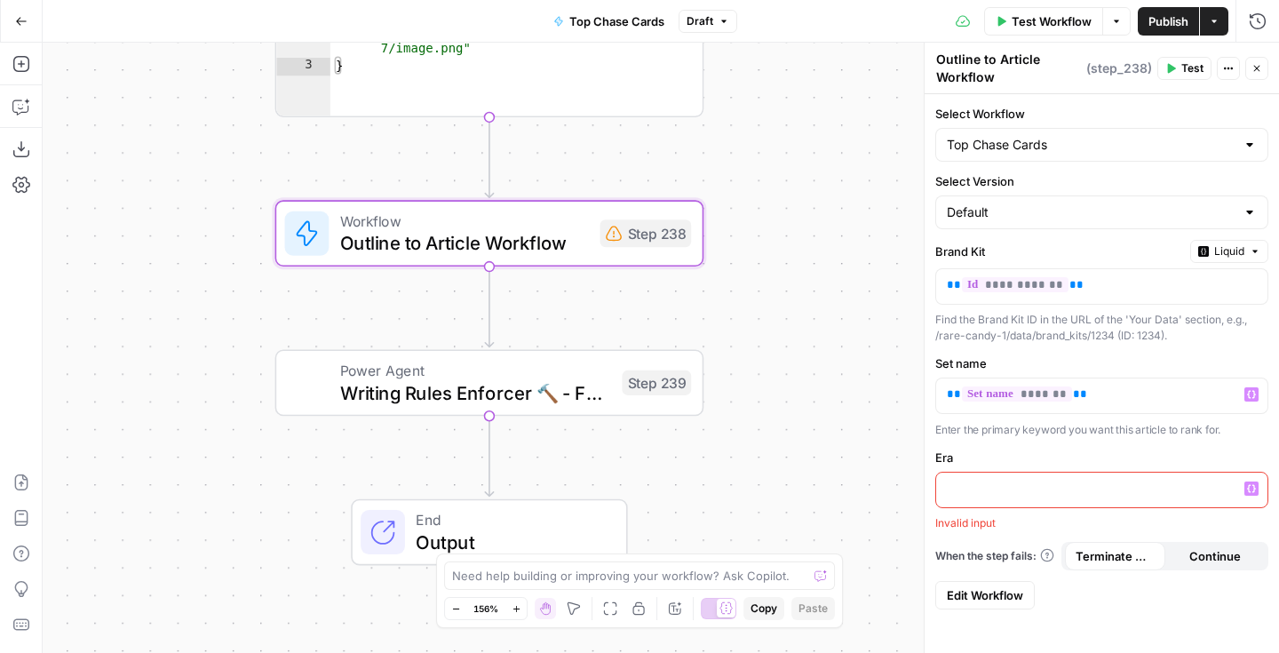
click at [1252, 487] on icon "button" at bounding box center [1251, 488] width 9 height 9
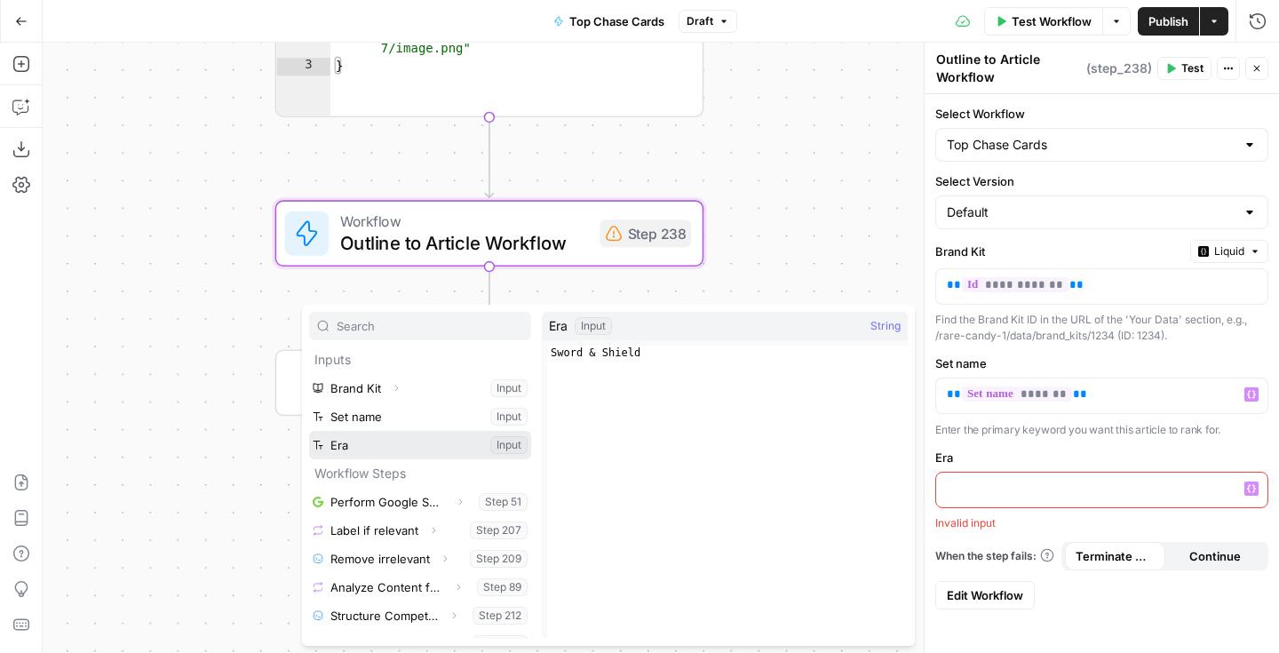
click at [456, 452] on button "Select variable Era" at bounding box center [420, 445] width 222 height 28
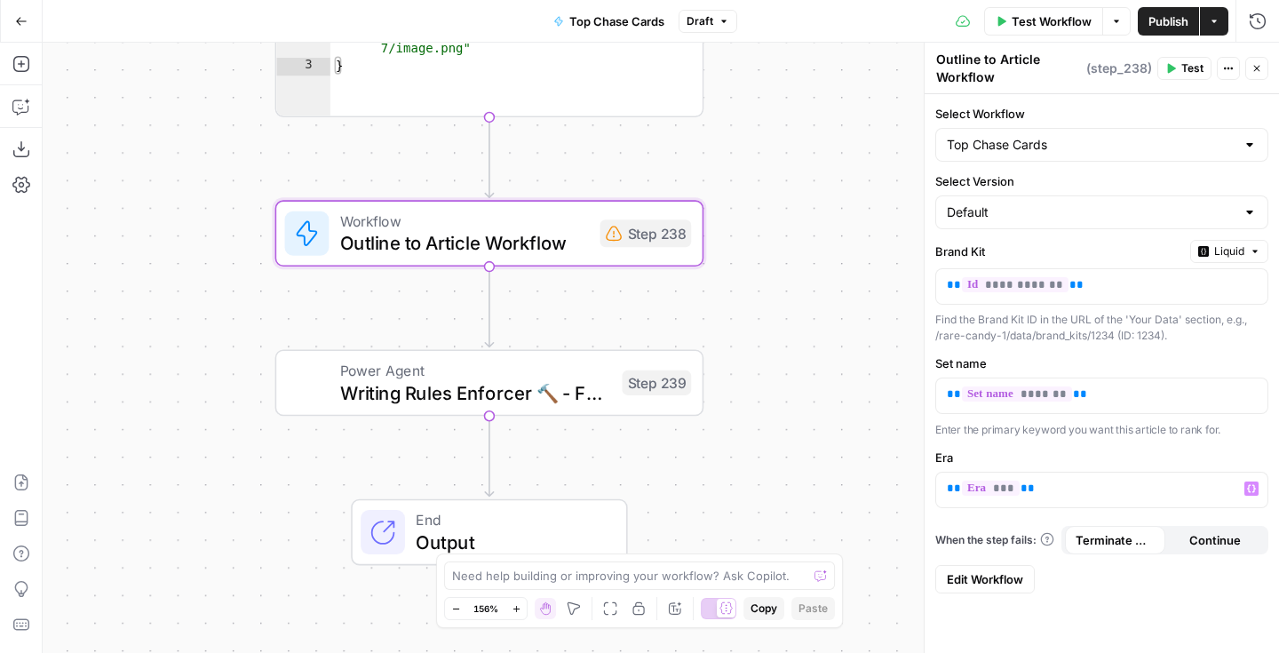
click at [1187, 64] on span "Test" at bounding box center [1192, 68] width 22 height 16
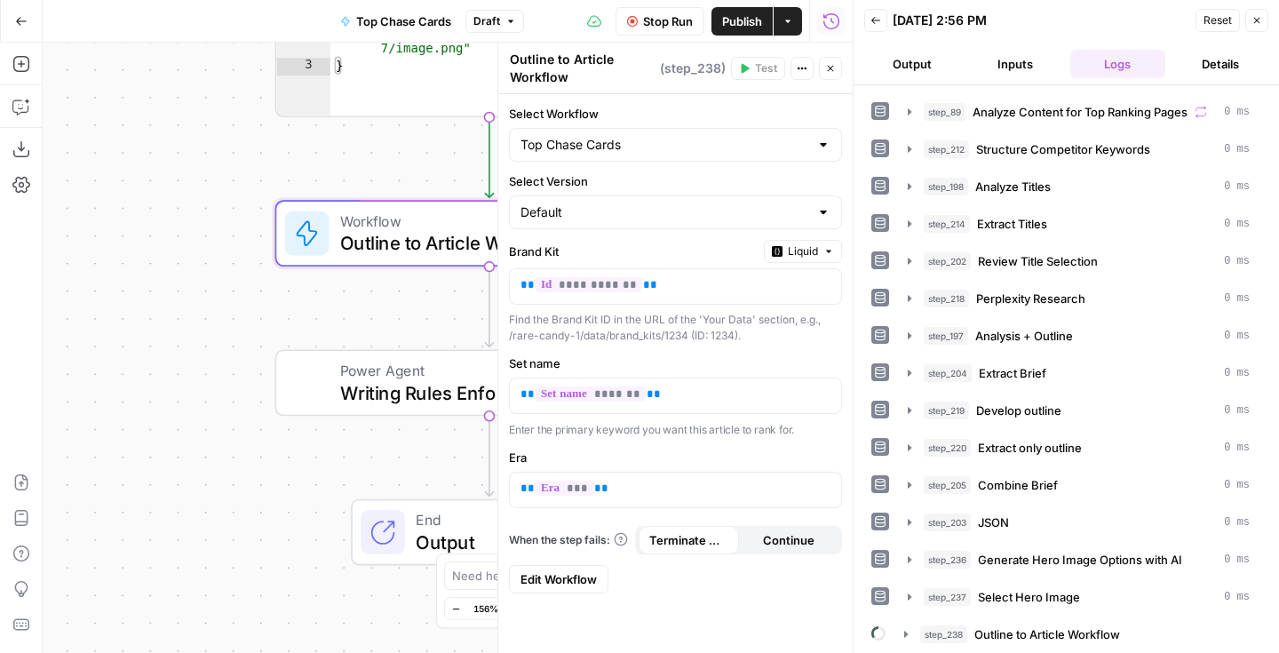
scroll to position [147, 0]
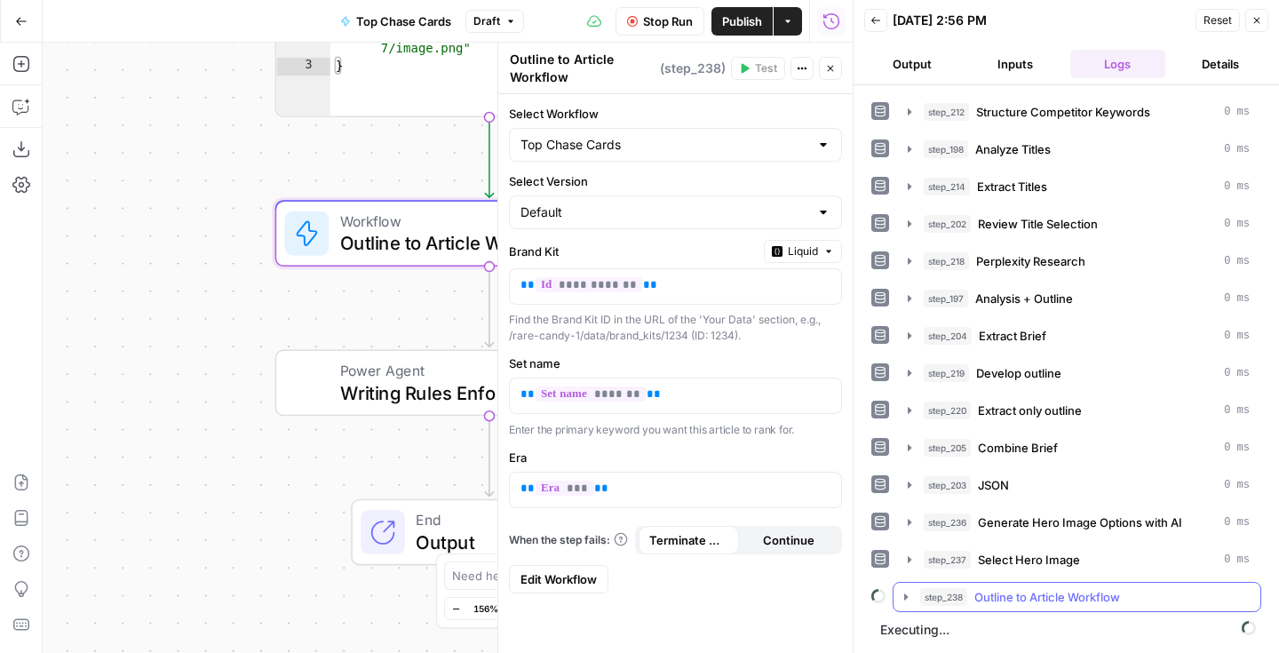
click at [908, 595] on icon "button" at bounding box center [906, 597] width 14 height 14
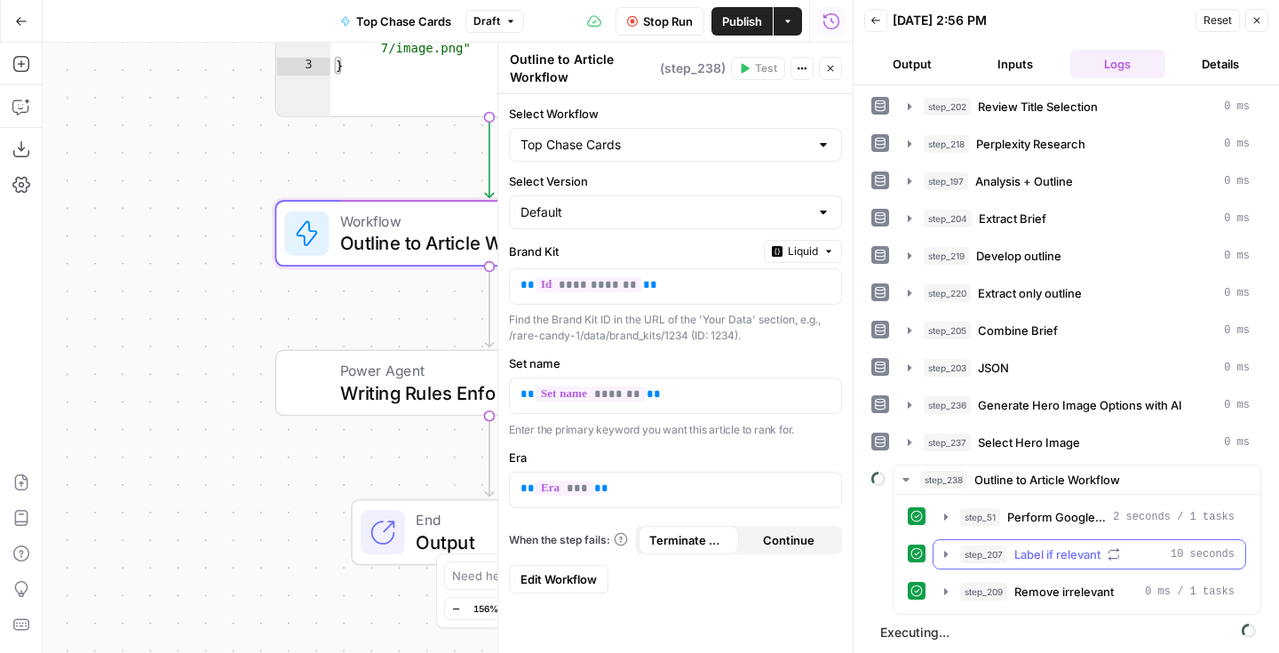
scroll to position [266, 0]
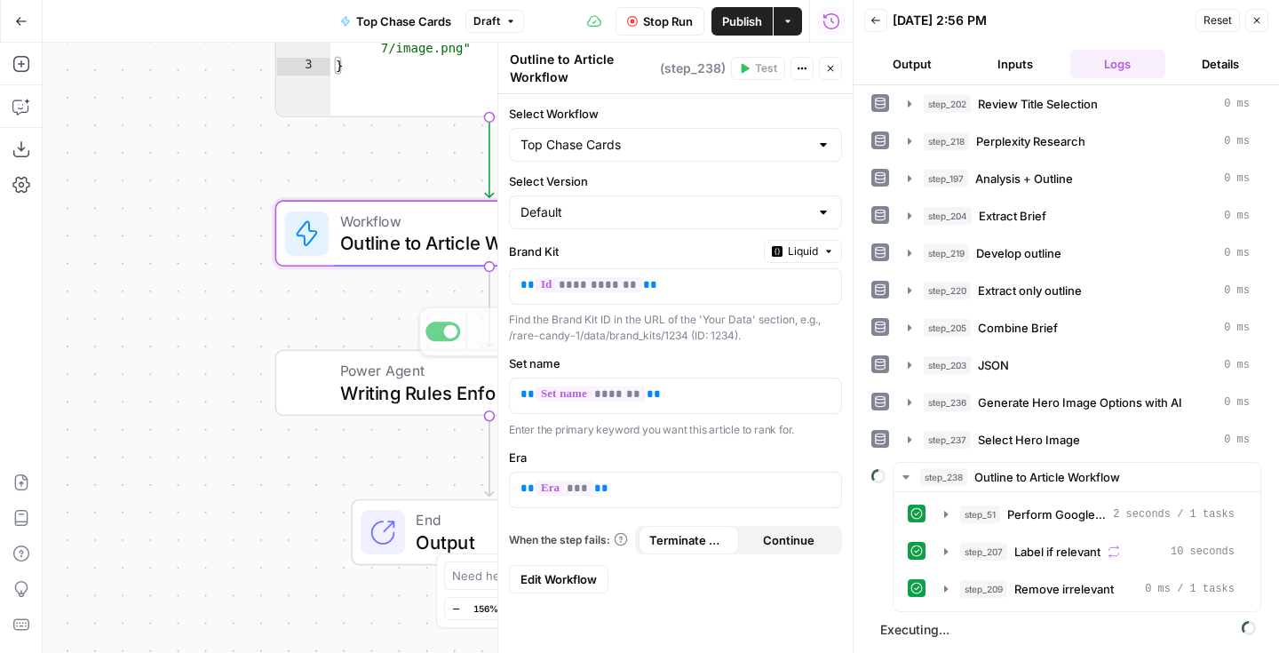
click at [366, 310] on div "Workflow Set Inputs Inputs Google Search Perform Google Search Step 51 Output C…" at bounding box center [448, 348] width 810 height 610
click at [834, 67] on icon "button" at bounding box center [830, 68] width 11 height 11
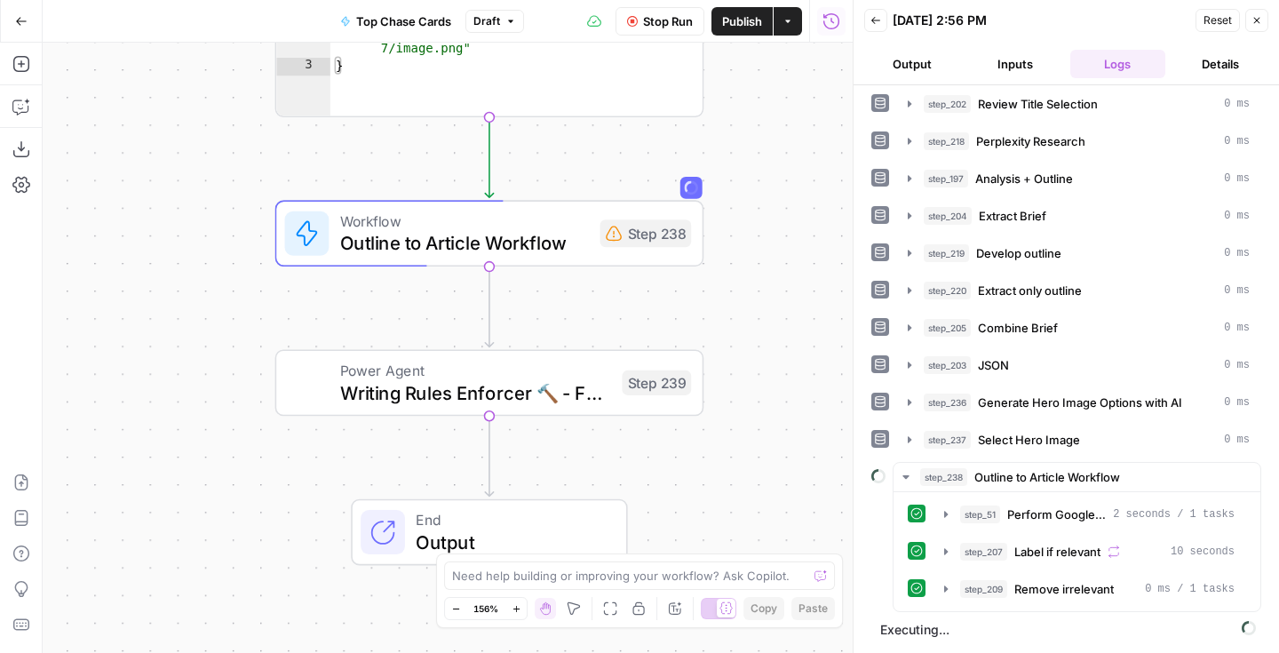
click at [1255, 20] on icon "button" at bounding box center [1257, 21] width 6 height 6
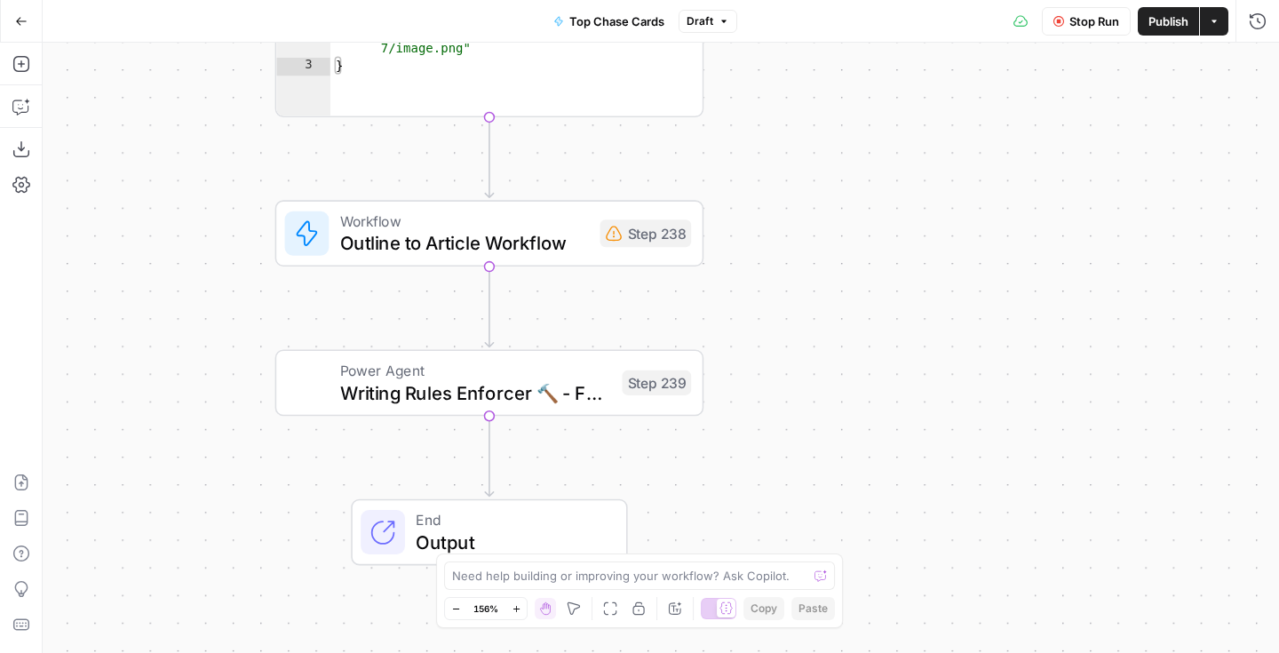
click at [626, 230] on div "Step 238" at bounding box center [645, 233] width 91 height 28
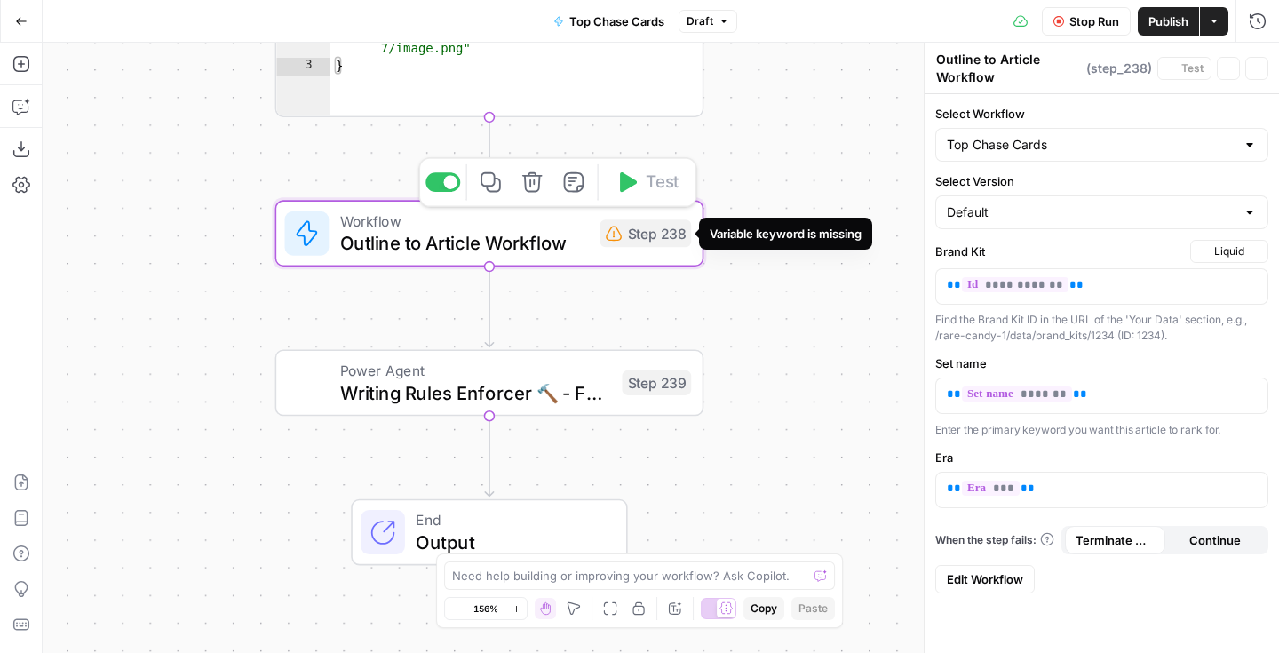
click at [625, 233] on div "Step 238" at bounding box center [645, 233] width 91 height 28
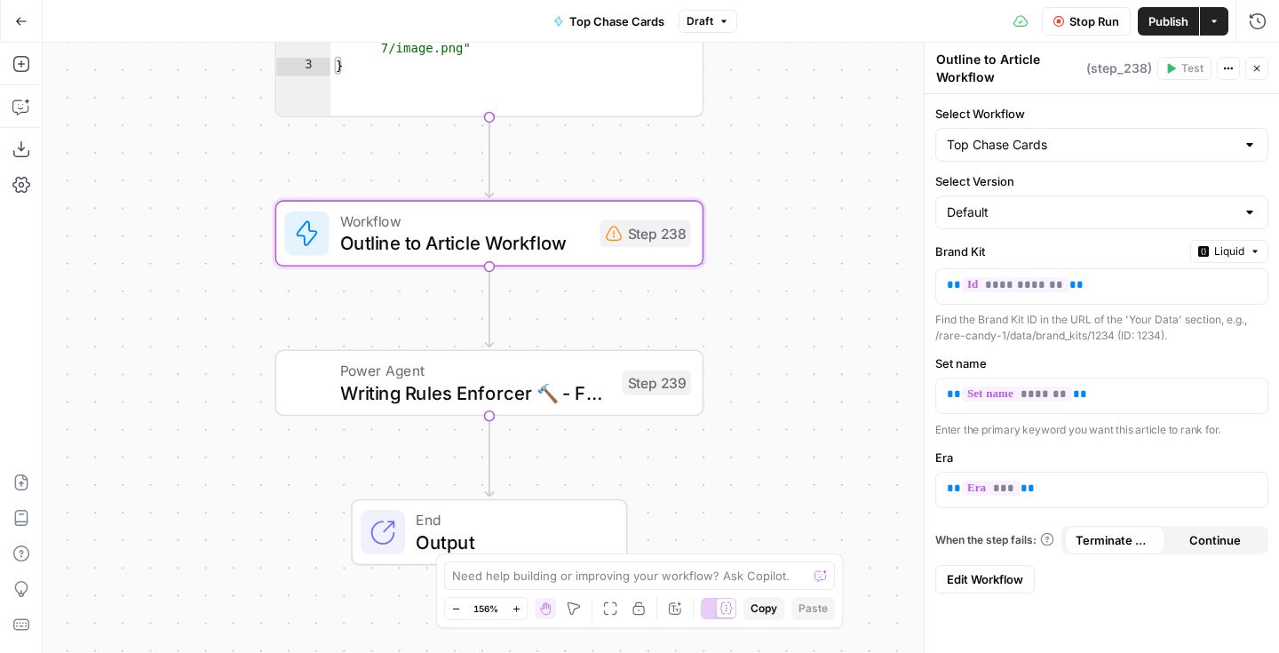
click at [1224, 75] on button "Actions" at bounding box center [1228, 68] width 23 height 23
click at [1161, 214] on input "Select Version" at bounding box center [1091, 212] width 289 height 18
type input "Default"
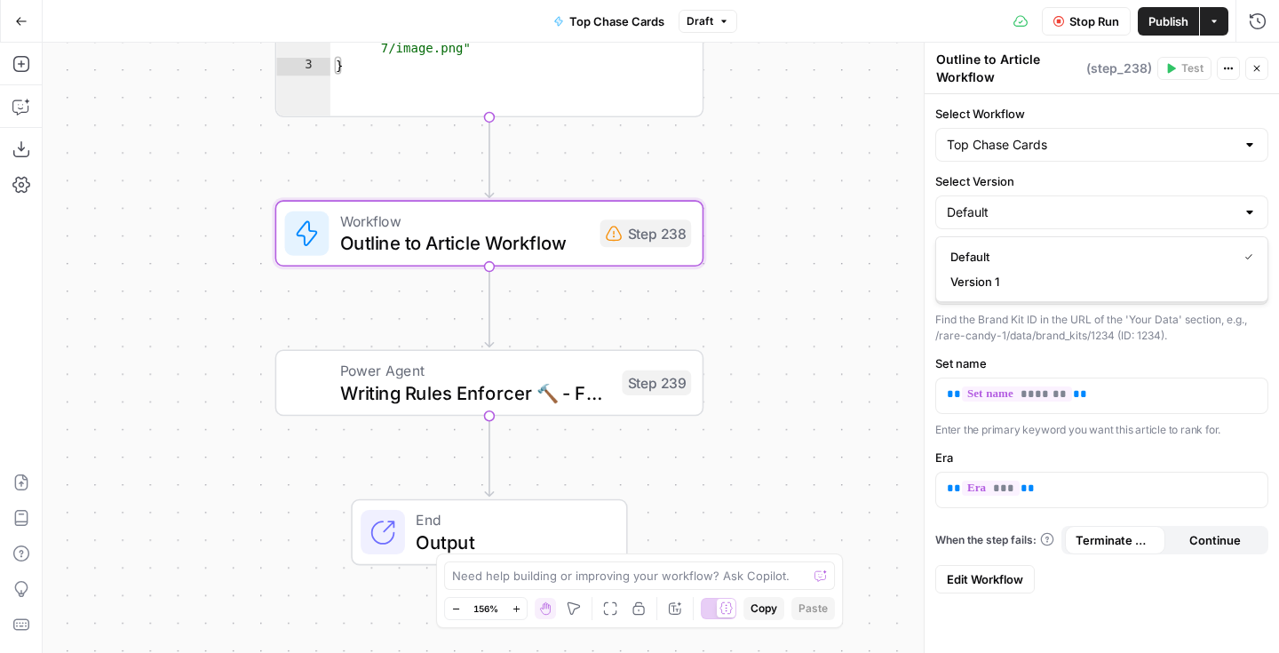
click at [892, 208] on div "Workflow Set Inputs Inputs Google Search Perform Google Search Step 51 Output C…" at bounding box center [661, 348] width 1236 height 610
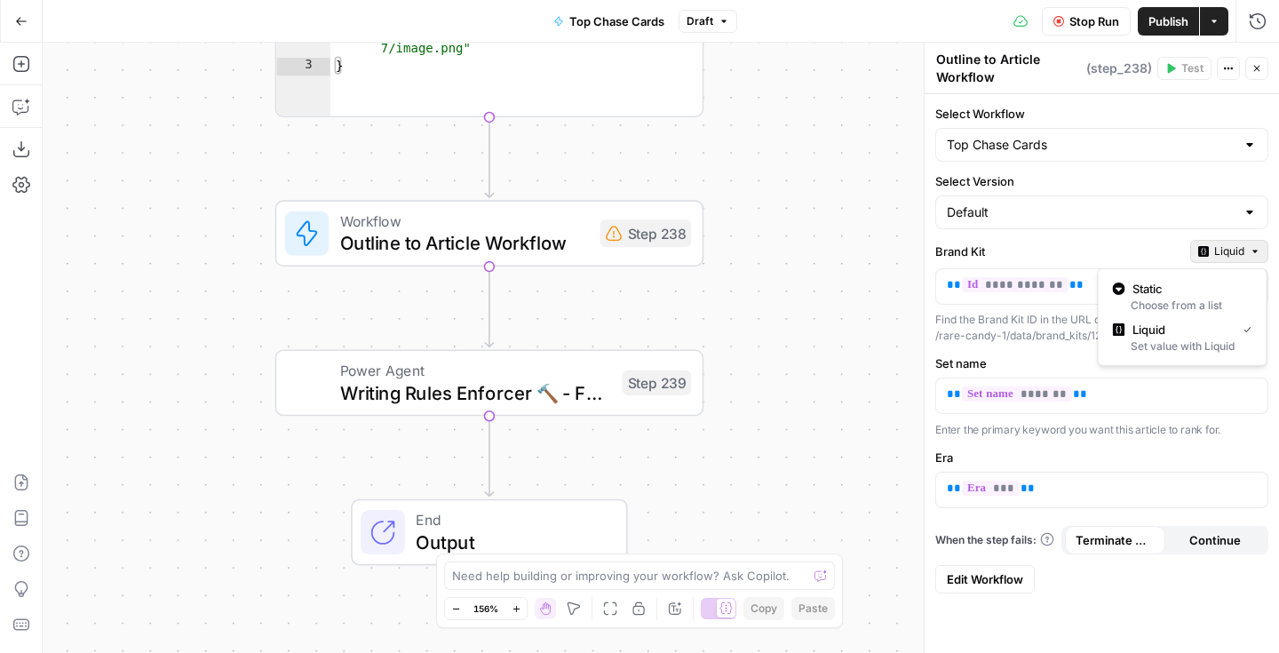
click at [1224, 251] on span "Liquid" at bounding box center [1229, 251] width 30 height 16
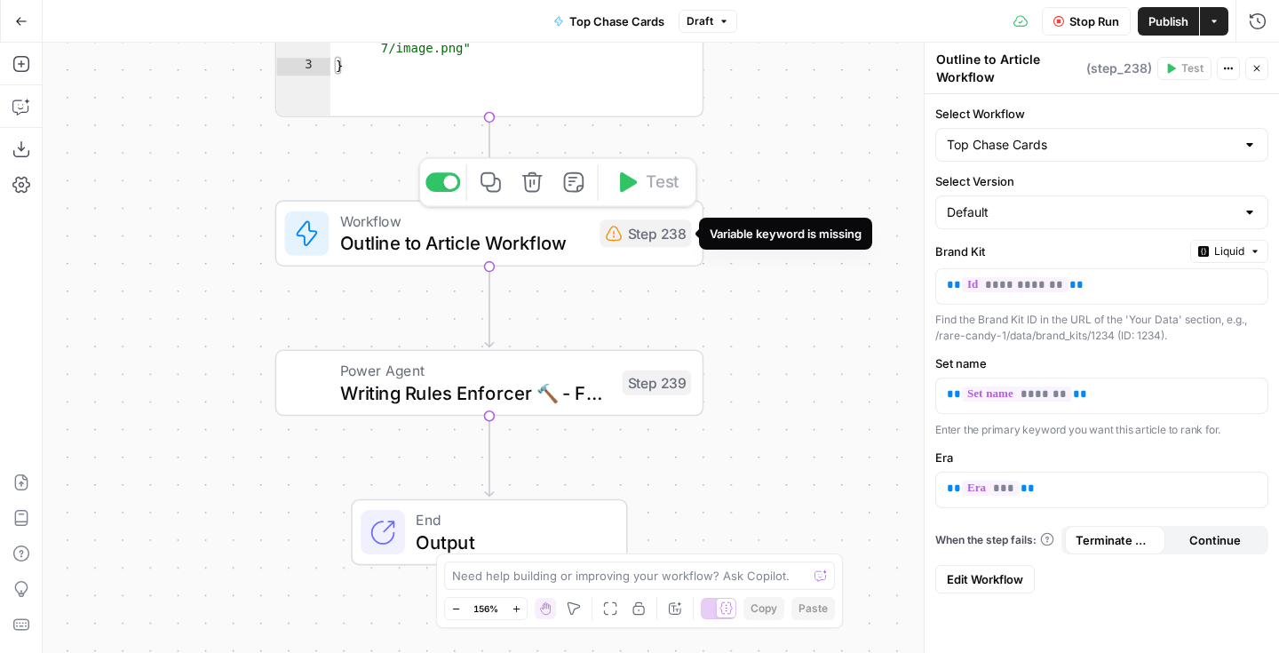
click at [644, 240] on div "Step 238" at bounding box center [645, 233] width 91 height 28
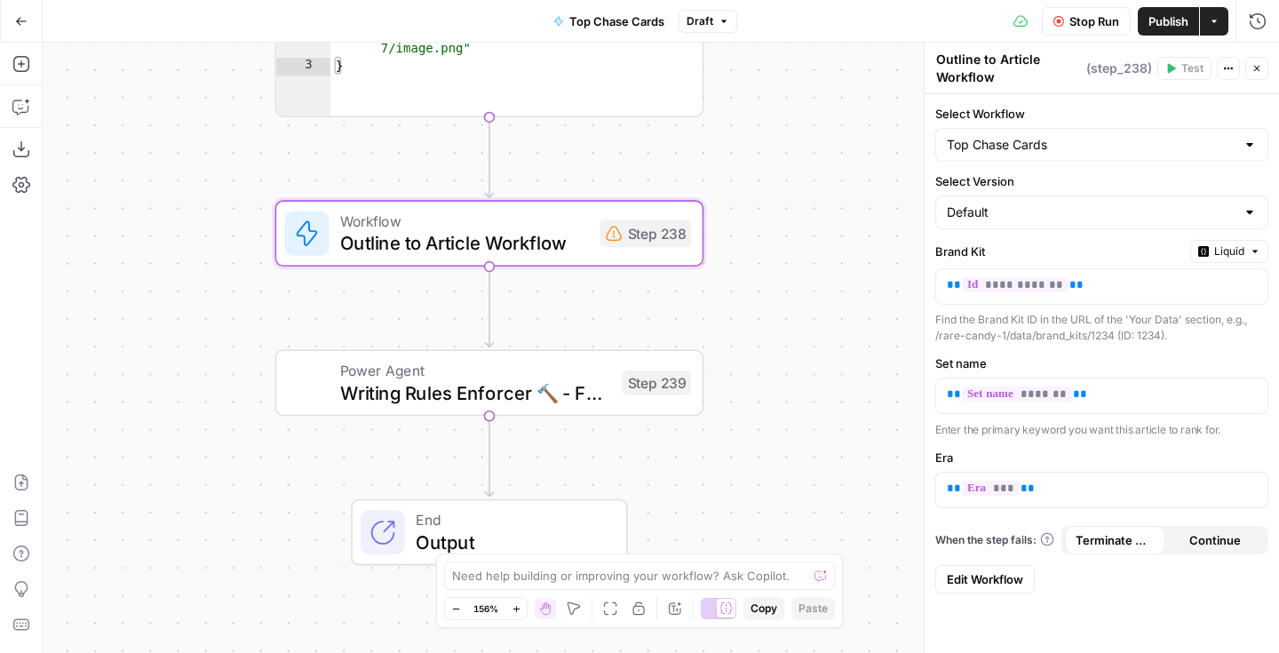
click at [1259, 58] on button "Close" at bounding box center [1256, 68] width 23 height 23
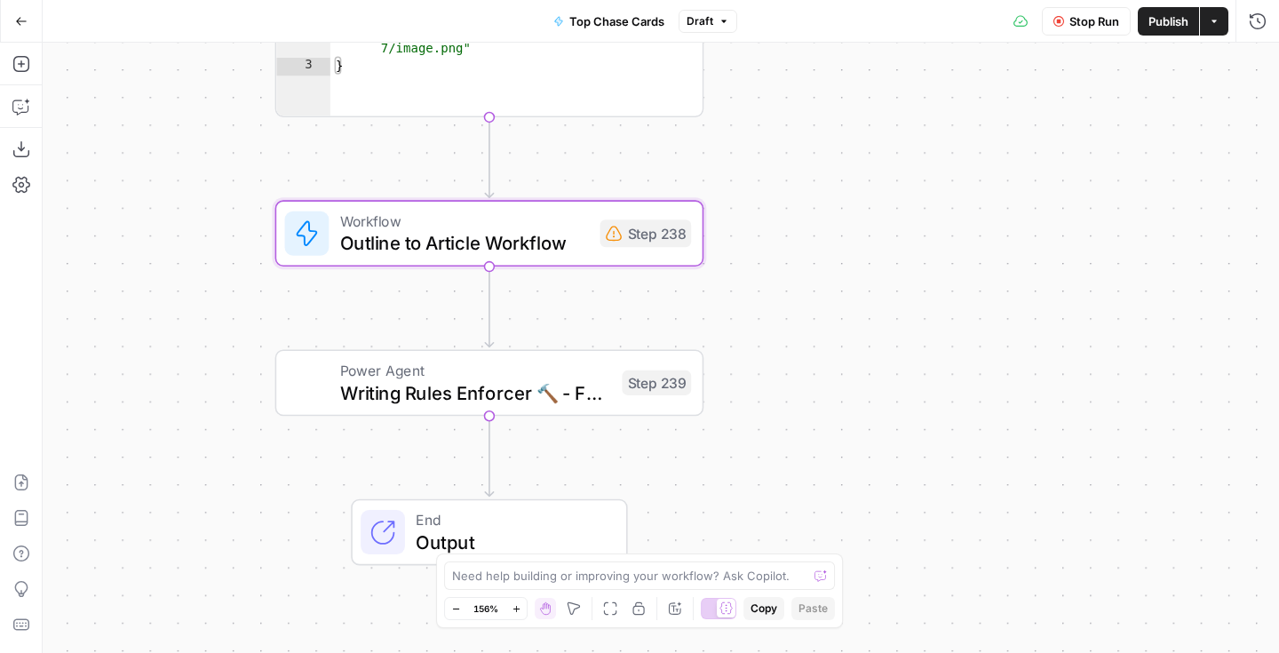
click at [686, 241] on div "Step 238" at bounding box center [645, 233] width 91 height 28
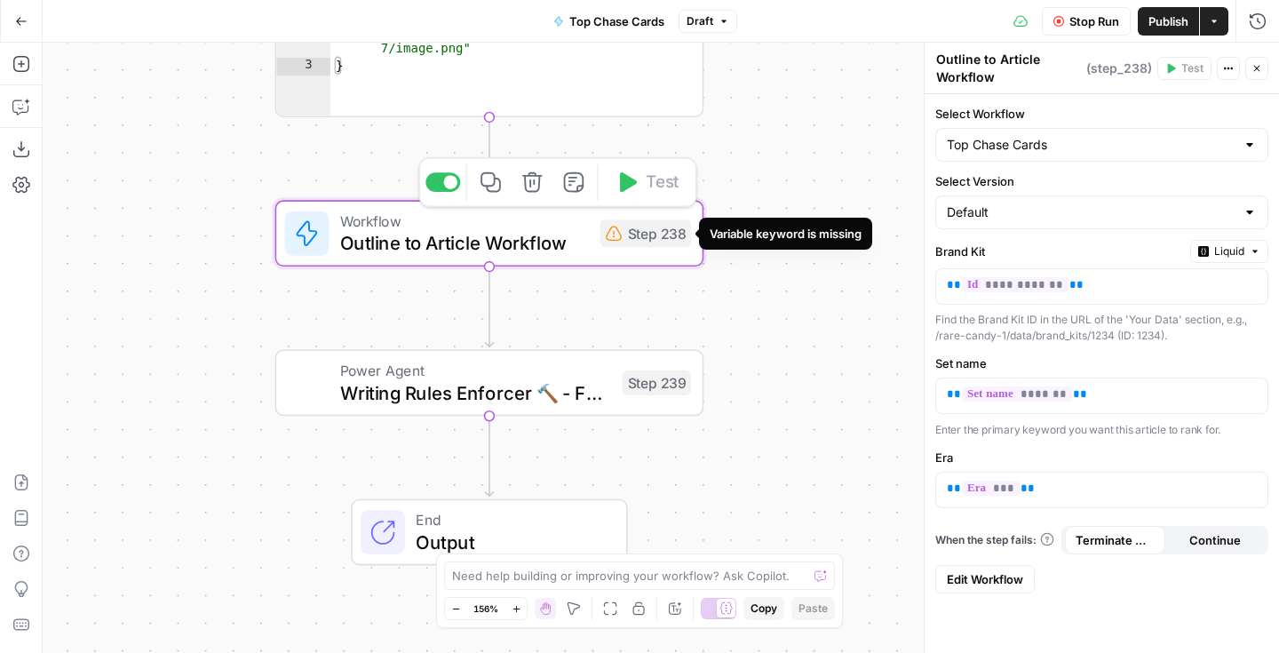
click at [677, 241] on div "Step 238" at bounding box center [645, 233] width 91 height 28
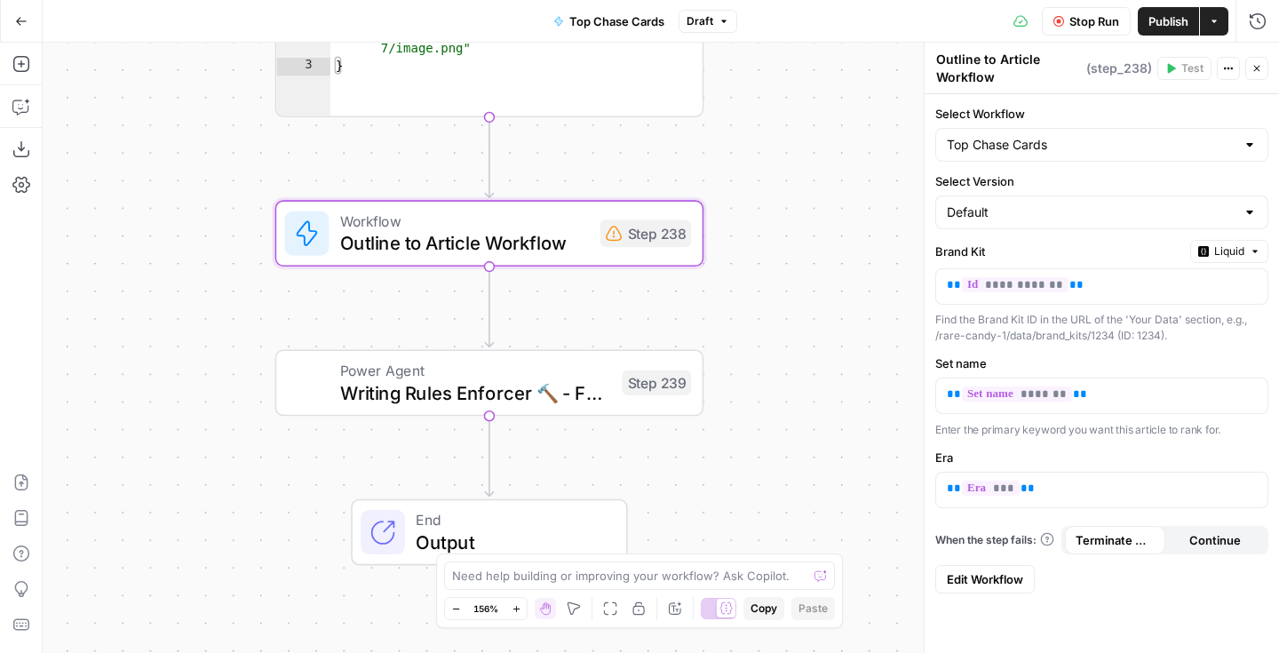
click at [994, 575] on span "Edit Workflow" at bounding box center [985, 579] width 76 height 18
